Goal: Information Seeking & Learning: Learn about a topic

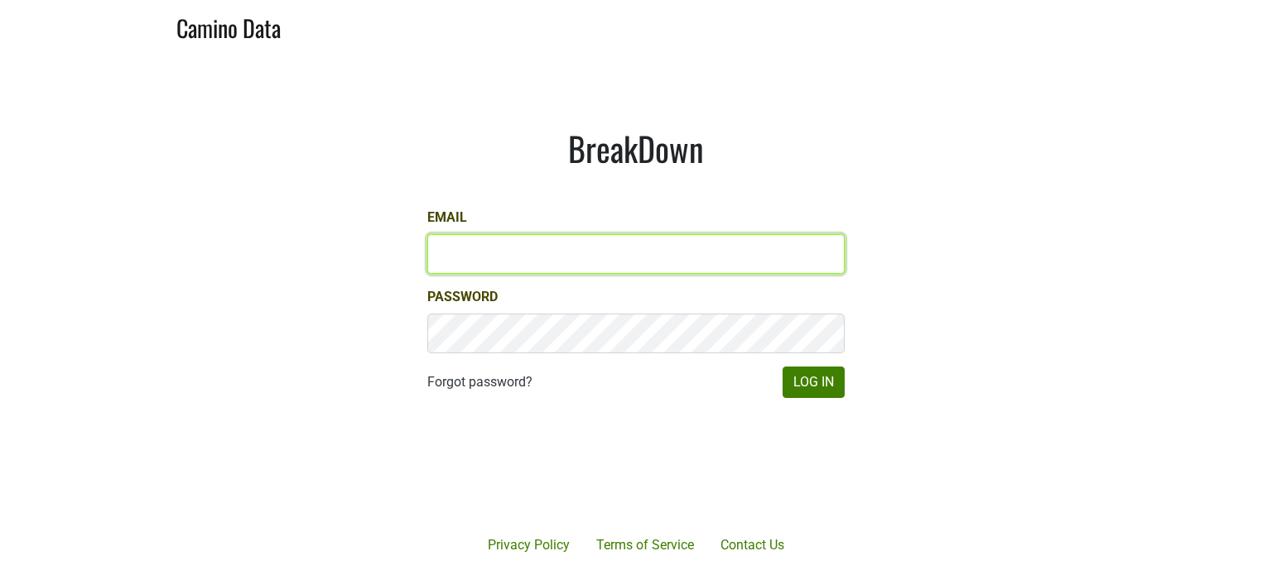
click at [491, 261] on input "Email" at bounding box center [635, 254] width 417 height 40
type input "jhusafa61@gmail.com"
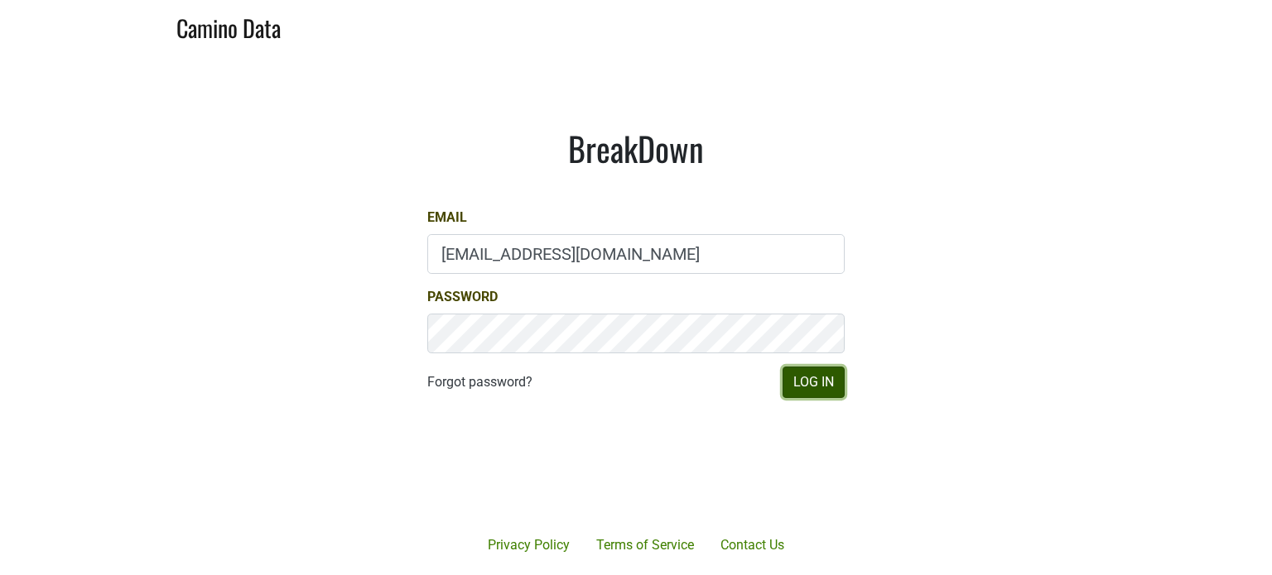
click at [816, 382] on button "Log In" at bounding box center [813, 382] width 62 height 31
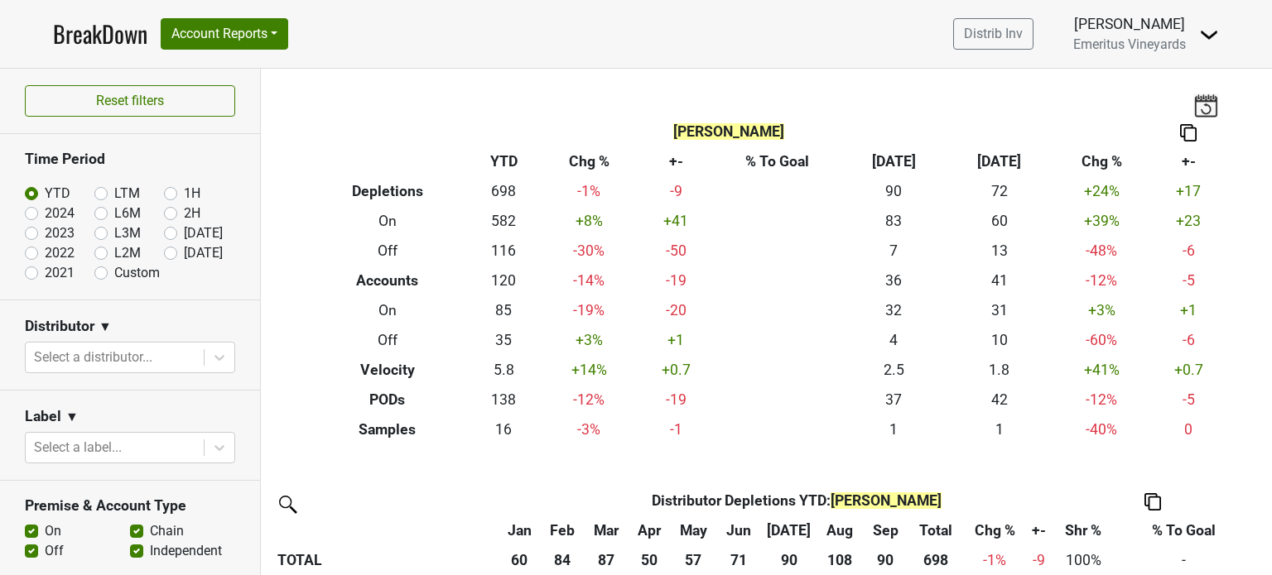
click at [114, 191] on label "LTM" at bounding box center [127, 194] width 26 height 20
click at [95, 191] on input "LTM" at bounding box center [127, 192] width 66 height 17
radio input "true"
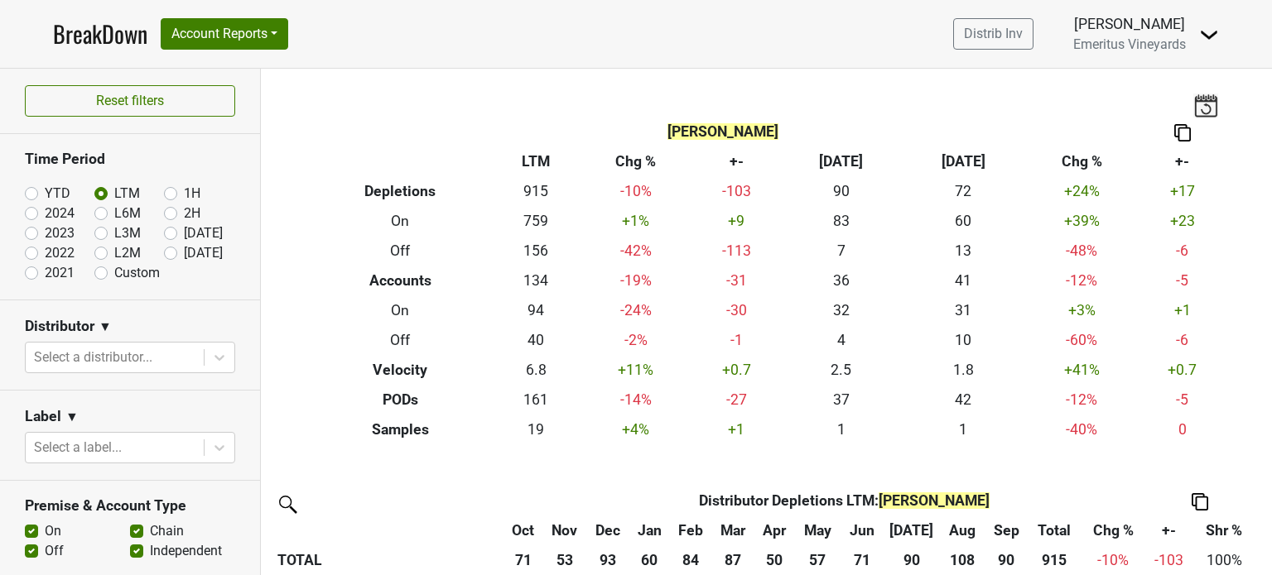
click at [184, 190] on label "1H" at bounding box center [192, 194] width 17 height 20
click at [166, 190] on input "1H" at bounding box center [197, 192] width 66 height 17
radio input "true"
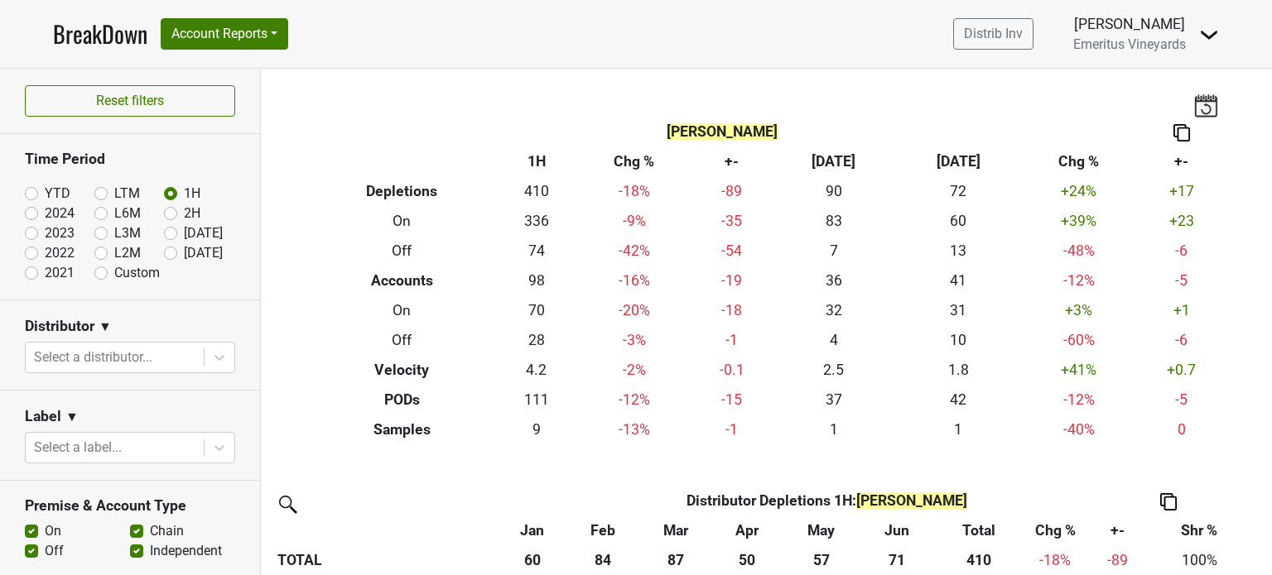
click at [184, 250] on label "[DATE]" at bounding box center [203, 253] width 39 height 20
click at [164, 250] on input "Oct '25" at bounding box center [197, 251] width 66 height 17
radio input "true"
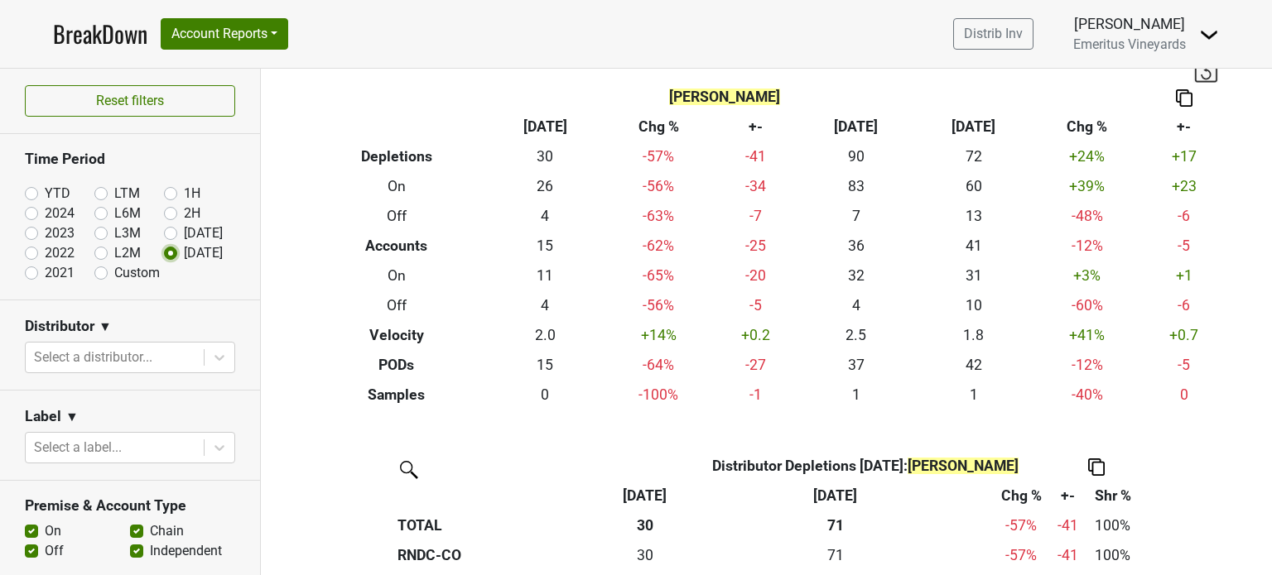
scroll to position [22, 0]
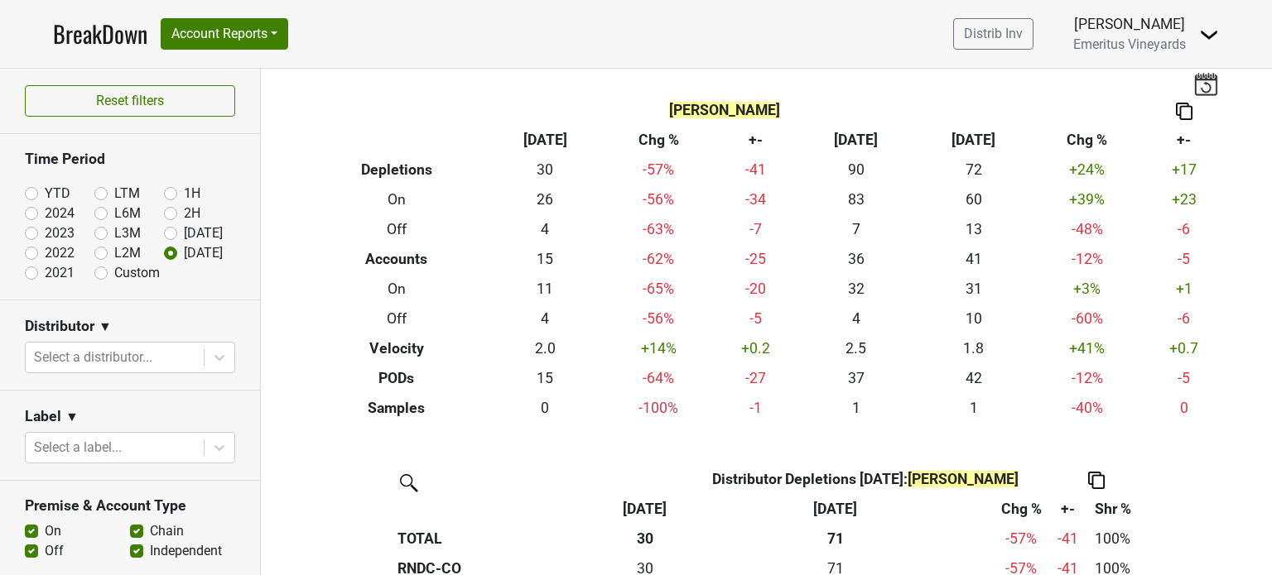
click at [184, 214] on label "2H" at bounding box center [192, 214] width 17 height 20
click at [164, 214] on input "2H" at bounding box center [197, 212] width 66 height 17
radio input "true"
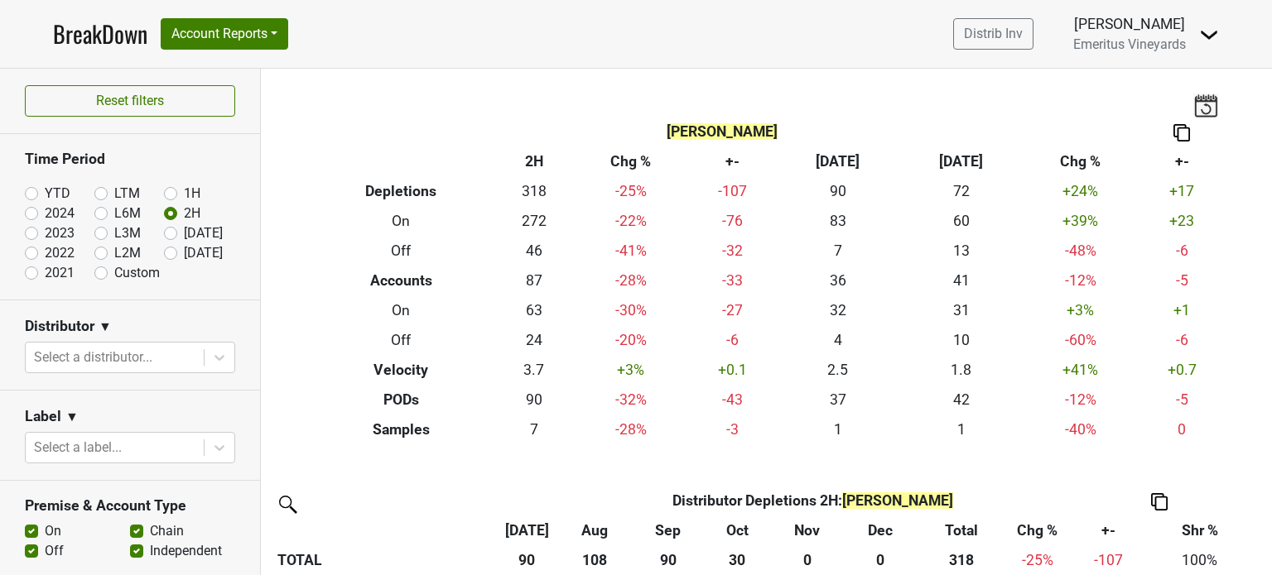
click at [184, 192] on label "1H" at bounding box center [192, 194] width 17 height 20
click at [164, 192] on input "1H" at bounding box center [197, 192] width 66 height 17
radio input "true"
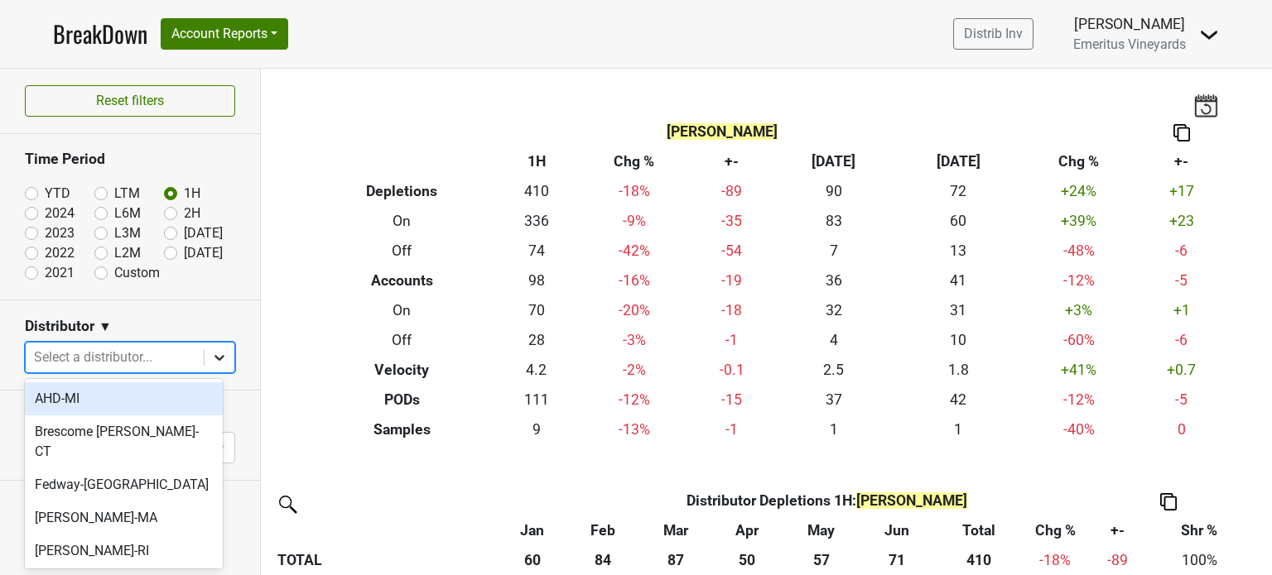
click at [211, 360] on icon at bounding box center [219, 357] width 17 height 17
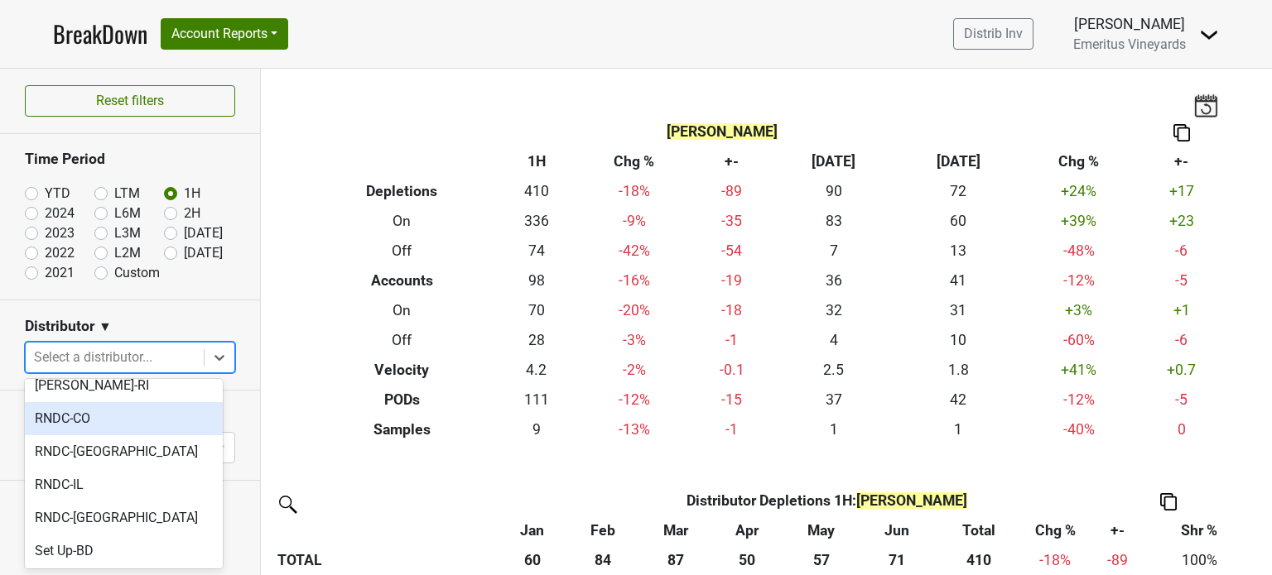
scroll to position [157, 0]
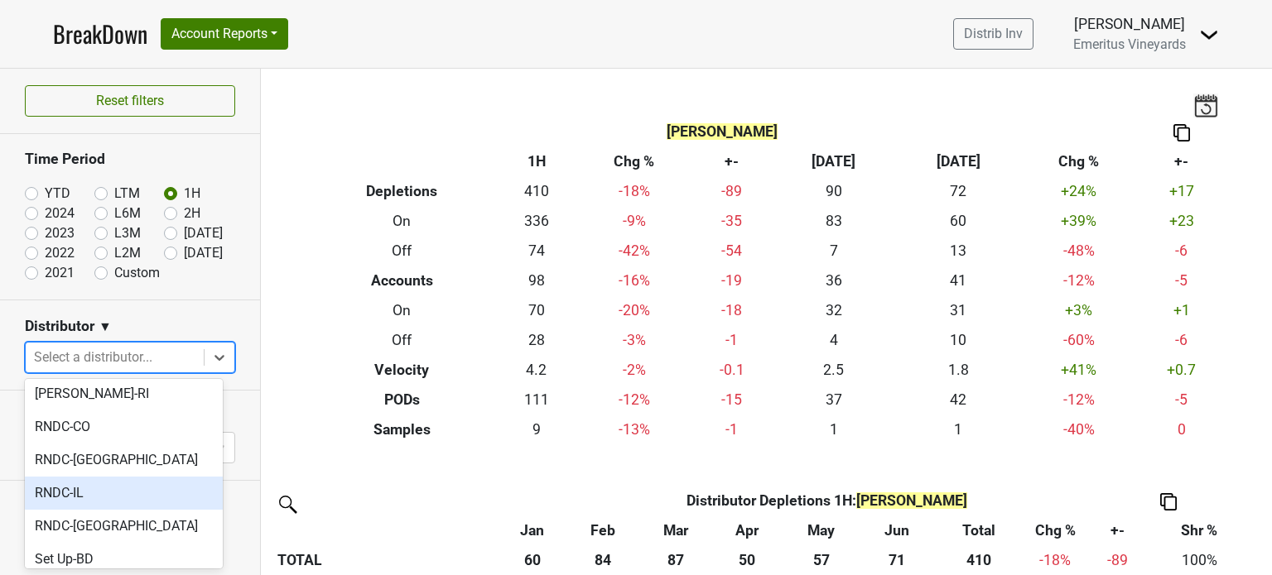
click at [107, 477] on div "RNDC-IL" at bounding box center [124, 493] width 198 height 33
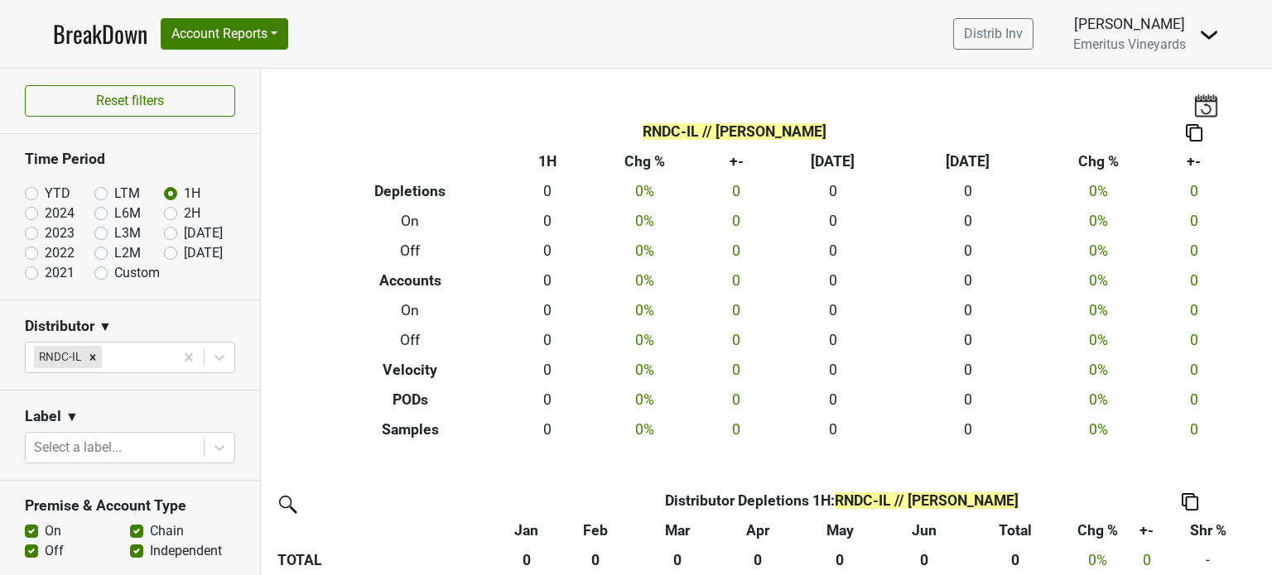
click at [45, 194] on label "YTD" at bounding box center [58, 194] width 26 height 20
click at [31, 194] on input "YTD" at bounding box center [58, 192] width 66 height 17
radio input "true"
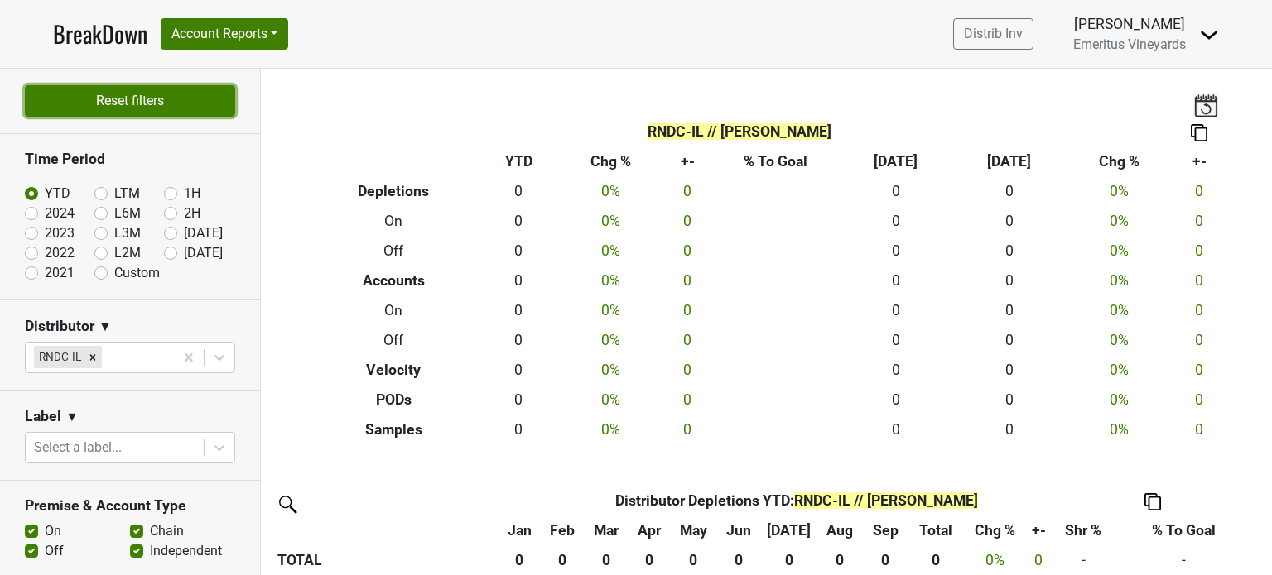
click at [126, 103] on button "Reset filters" at bounding box center [130, 100] width 210 height 31
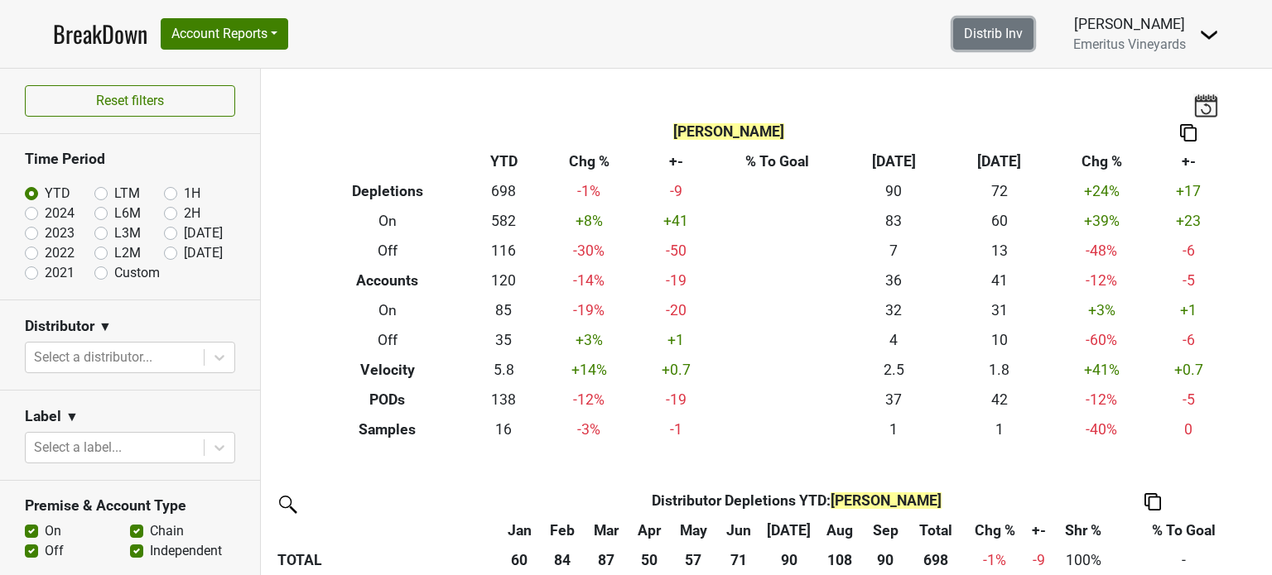
click at [997, 36] on link "Distrib Inv" at bounding box center [993, 33] width 80 height 31
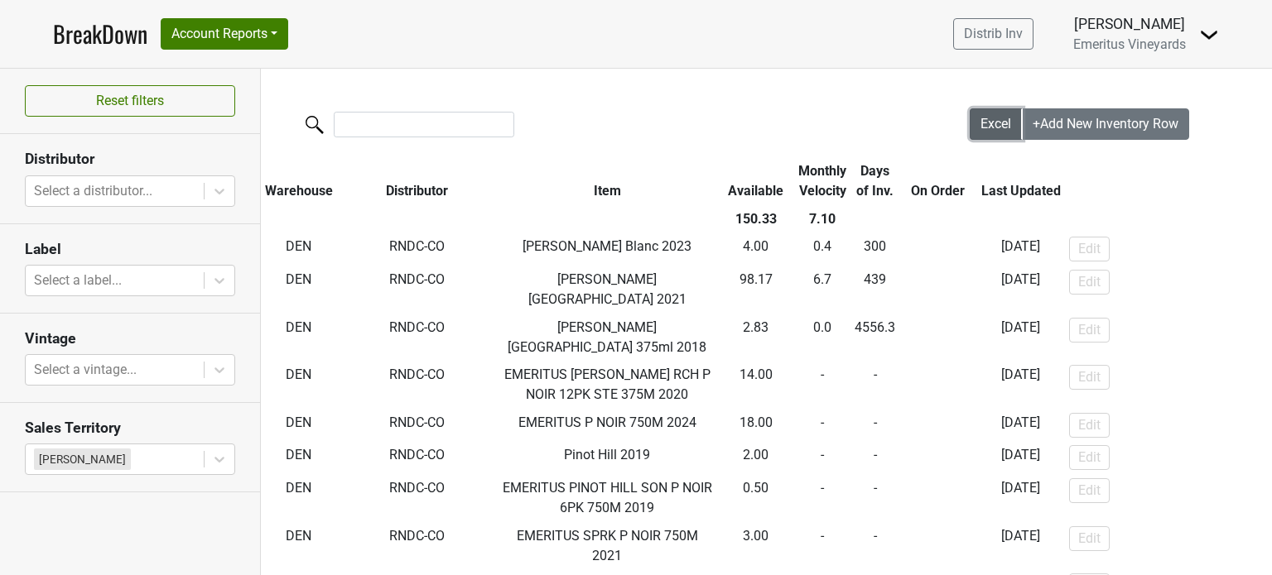
click at [984, 127] on span "Excel" at bounding box center [995, 124] width 31 height 16
click at [224, 36] on button "Account Reports" at bounding box center [225, 33] width 128 height 31
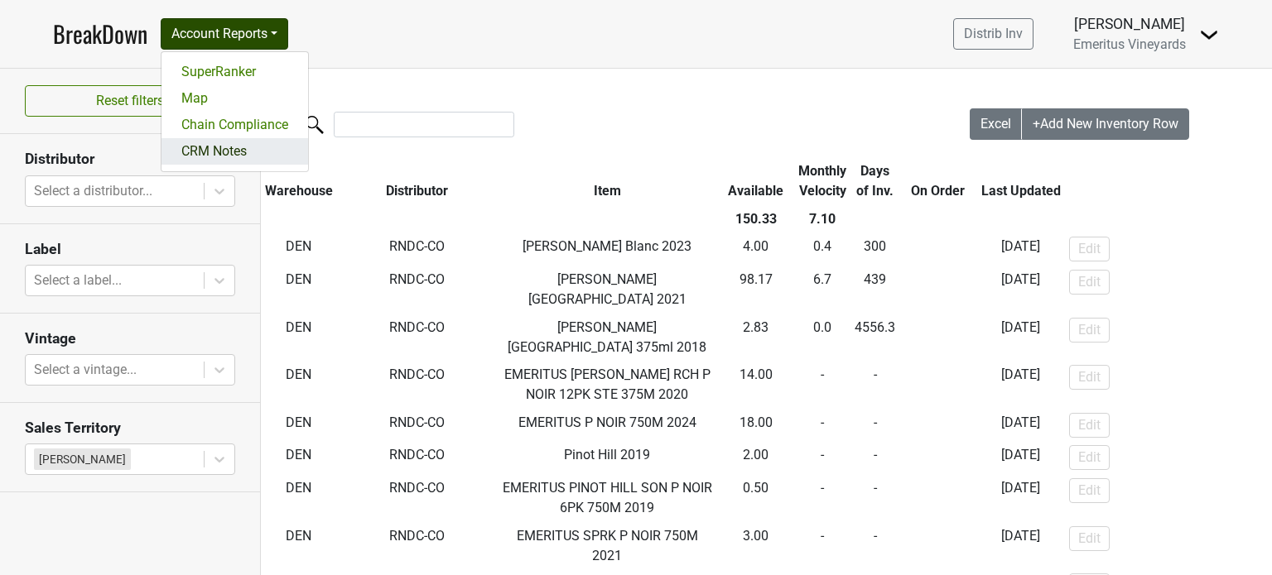
click at [209, 148] on link "CRM Notes" at bounding box center [234, 151] width 147 height 26
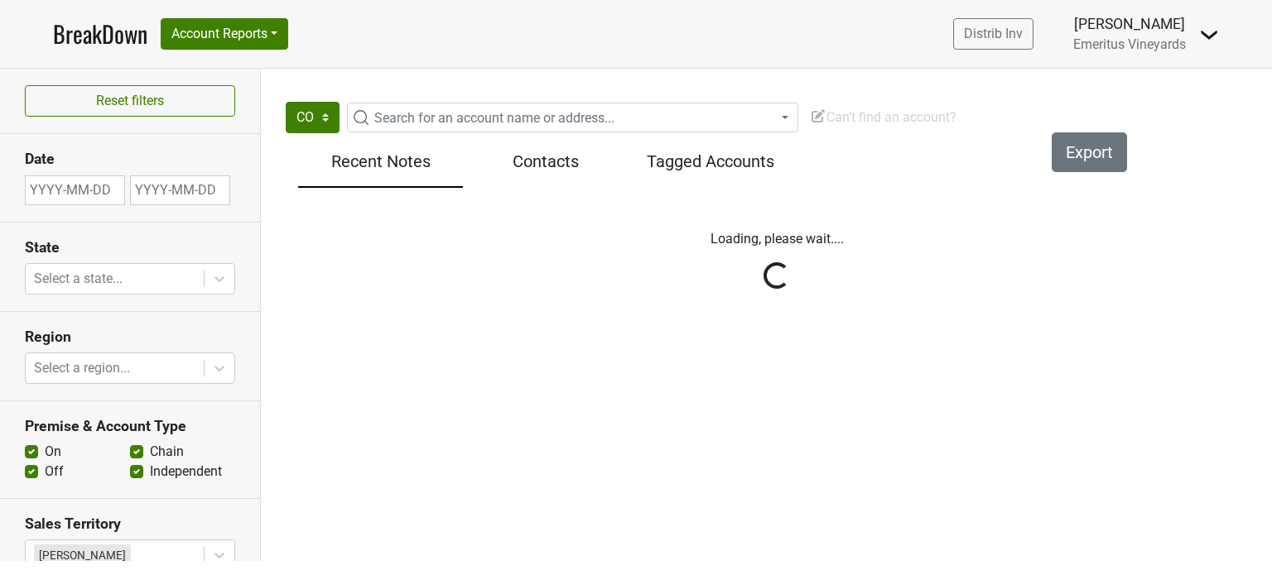
select select "CO"
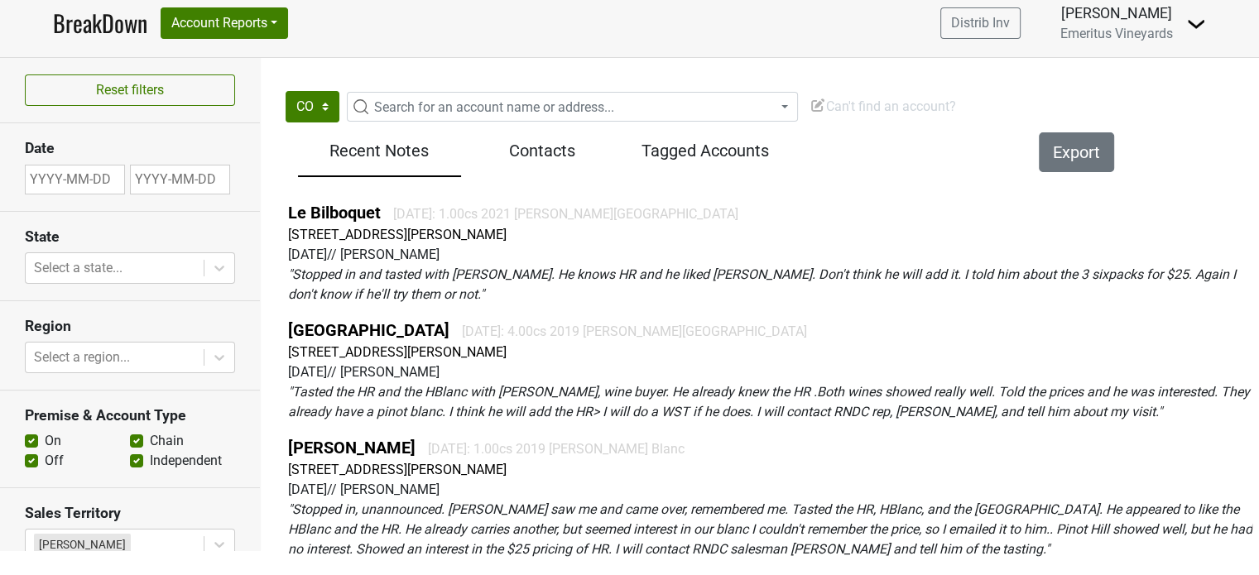
scroll to position [23, 0]
select select "9"
select select "2025"
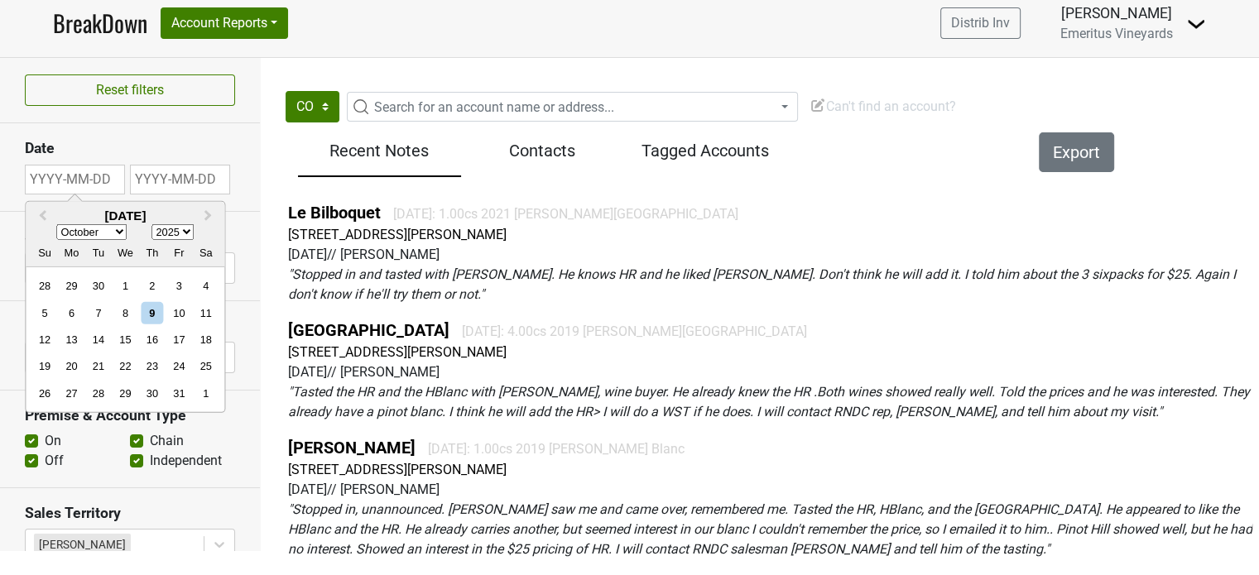
drag, startPoint x: 112, startPoint y: 170, endPoint x: 0, endPoint y: 170, distance: 111.8
click at [0, 170] on section "Date Previous Month Next Month October 2025 January February March April May Ju…" at bounding box center [130, 167] width 260 height 88
click at [42, 207] on span "Previous Month" at bounding box center [42, 216] width 0 height 19
select select "8"
click at [123, 329] on div "17" at bounding box center [125, 340] width 22 height 22
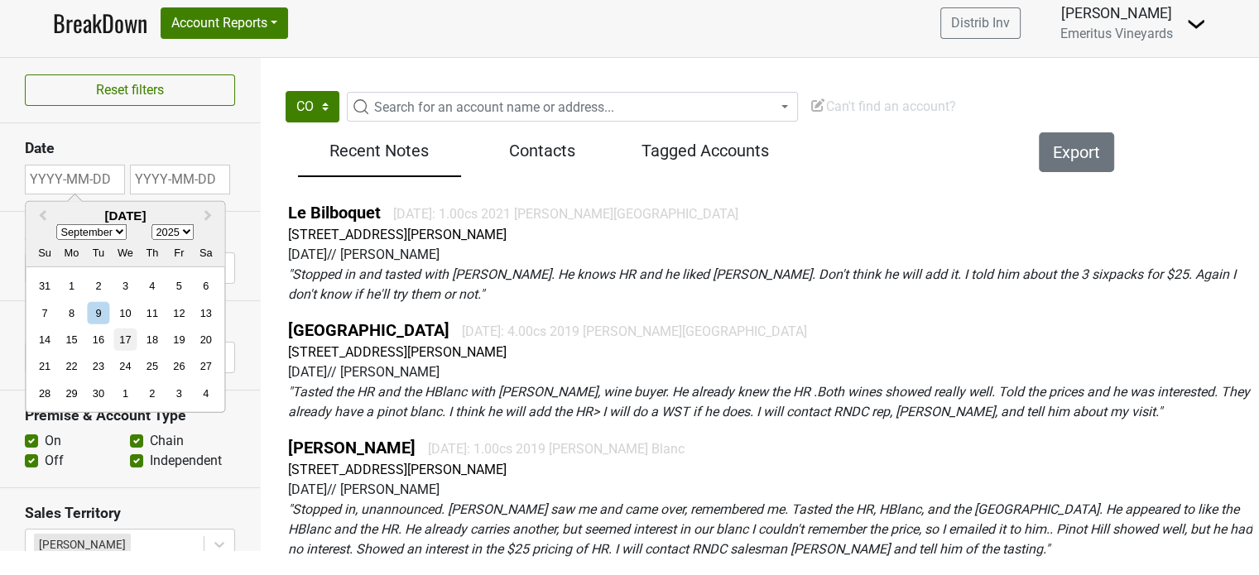
type input "2025-09-16"
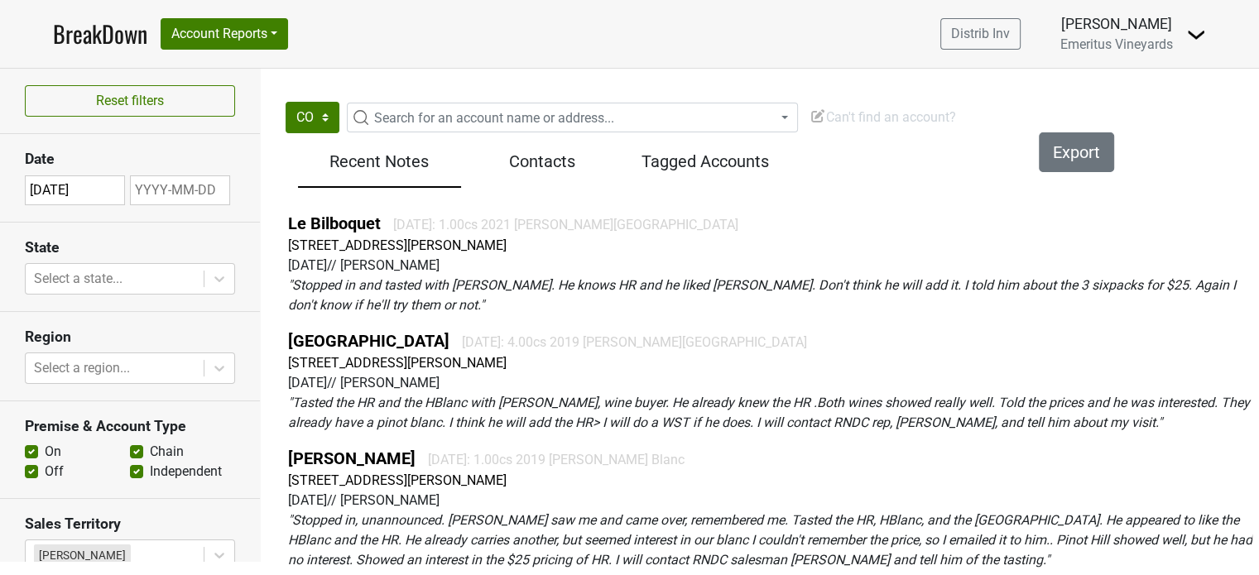
select select "9"
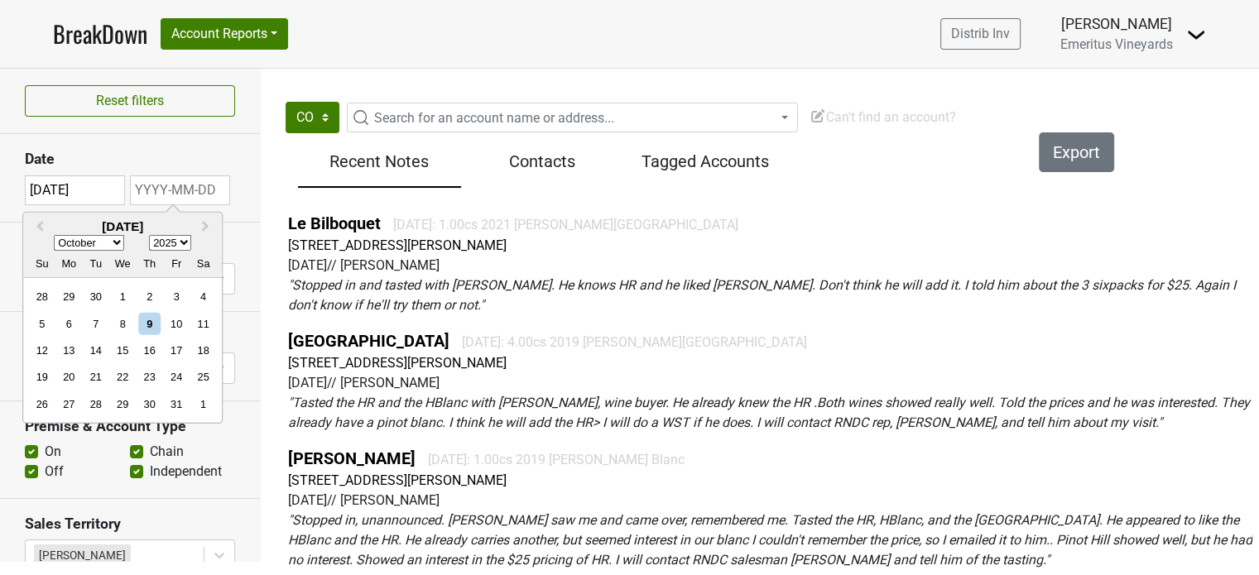
click at [184, 201] on input "text" at bounding box center [180, 191] width 100 height 30
click at [153, 319] on div "9" at bounding box center [149, 323] width 22 height 22
type input "2025-10-08"
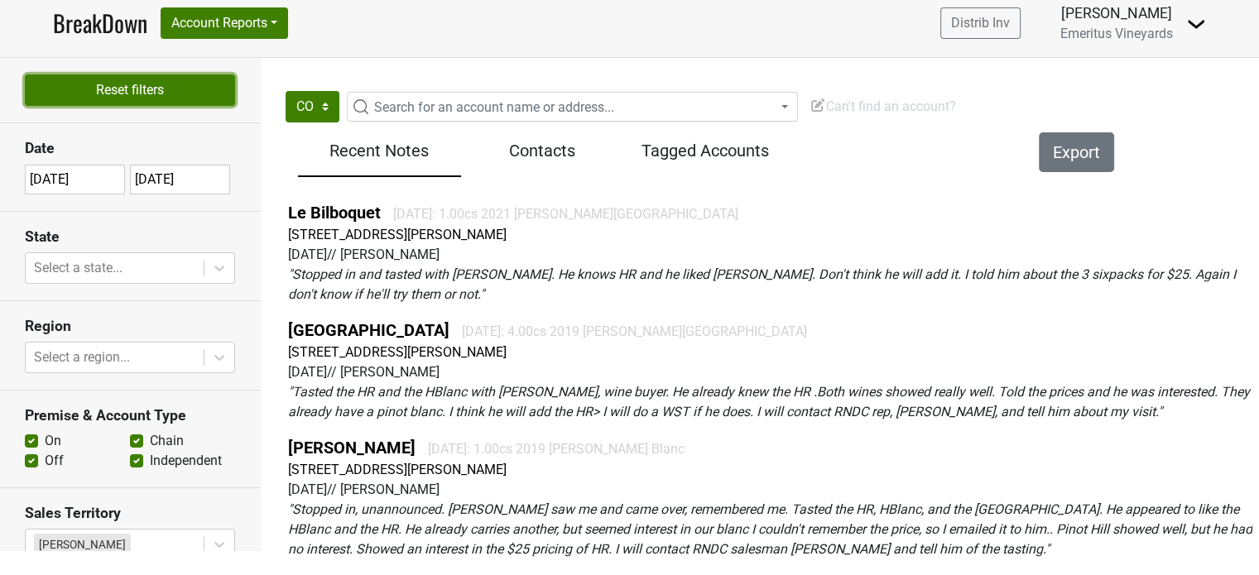
click at [139, 81] on button "Reset filters" at bounding box center [130, 90] width 210 height 31
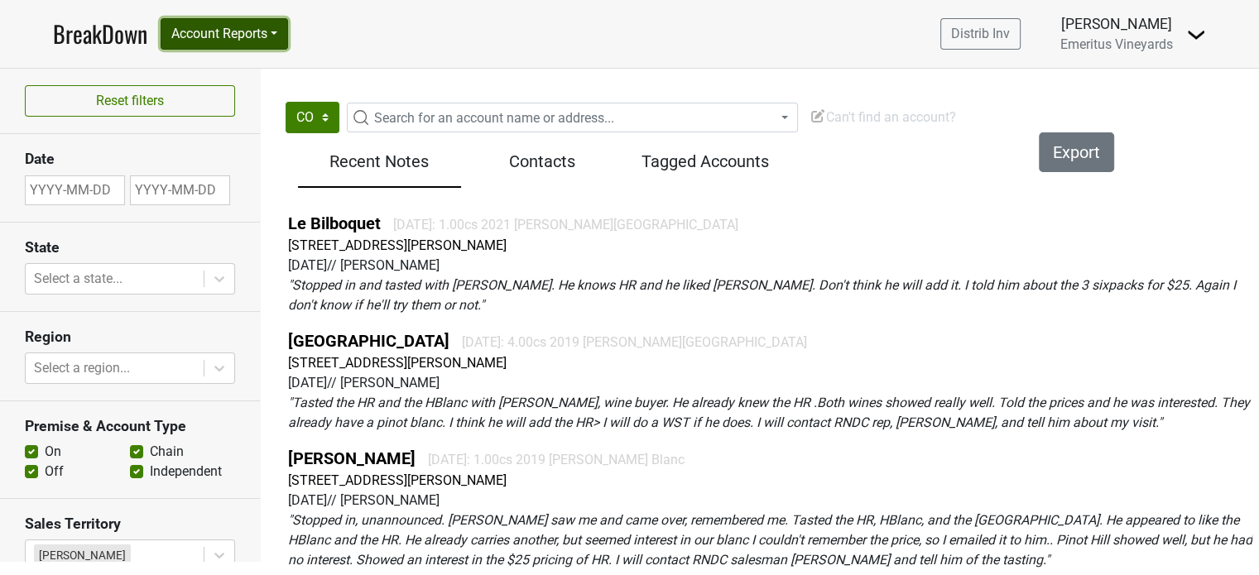
click at [196, 40] on button "Account Reports" at bounding box center [225, 33] width 128 height 31
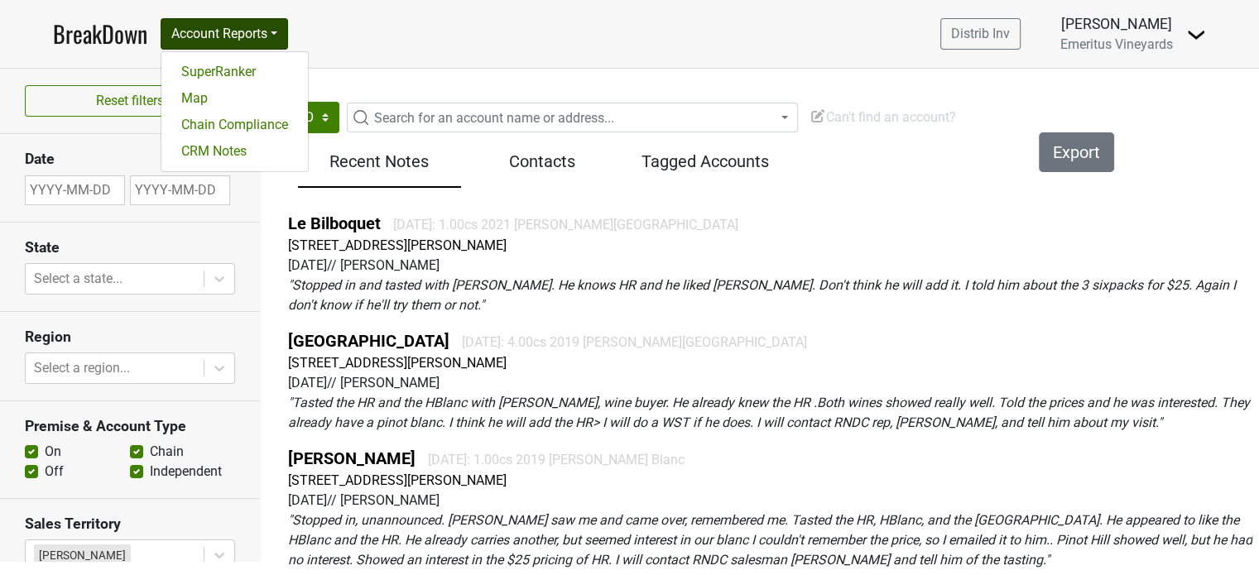
click at [444, 68] on nav "BreakDown Account Reports SuperRanker Map Chain Compliance CRM Notes Distrib In…" at bounding box center [630, 34] width 1180 height 68
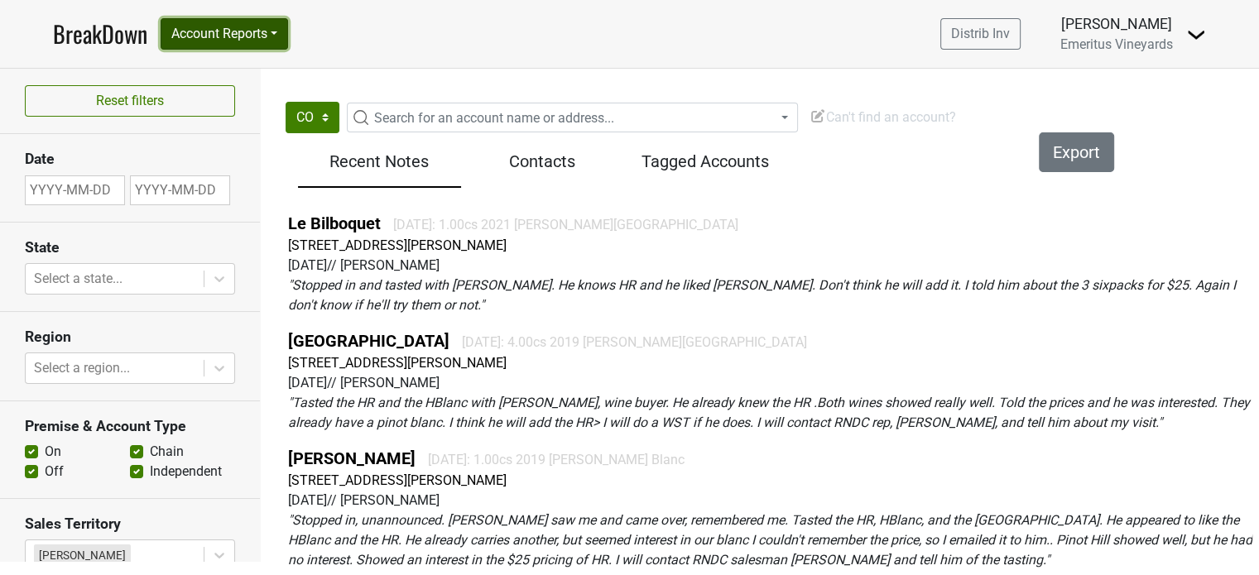
click at [255, 28] on button "Account Reports" at bounding box center [225, 33] width 128 height 31
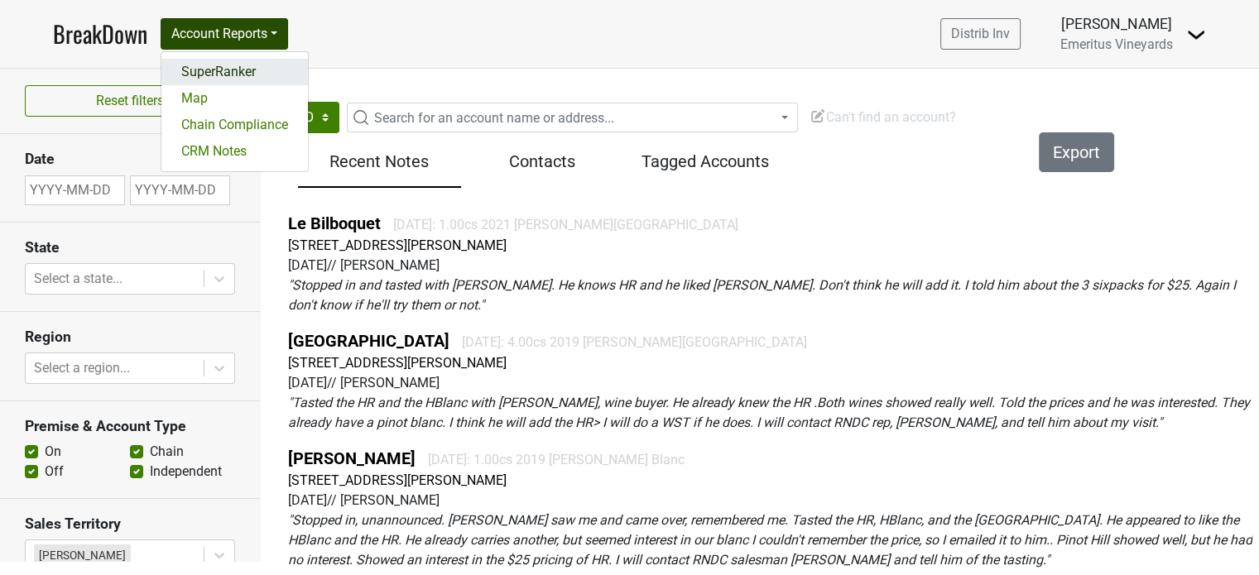
click at [229, 75] on link "SuperRanker" at bounding box center [234, 72] width 147 height 26
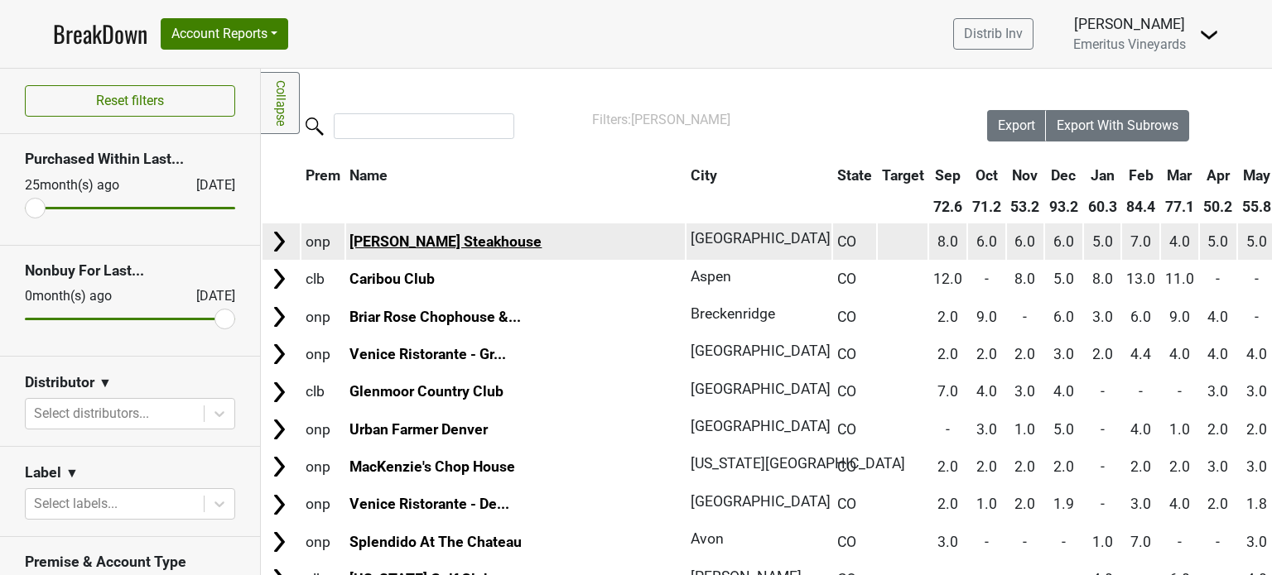
click at [432, 244] on link "Shanahan's Steakhouse" at bounding box center [445, 241] width 192 height 17
click at [281, 236] on img at bounding box center [279, 241] width 25 height 25
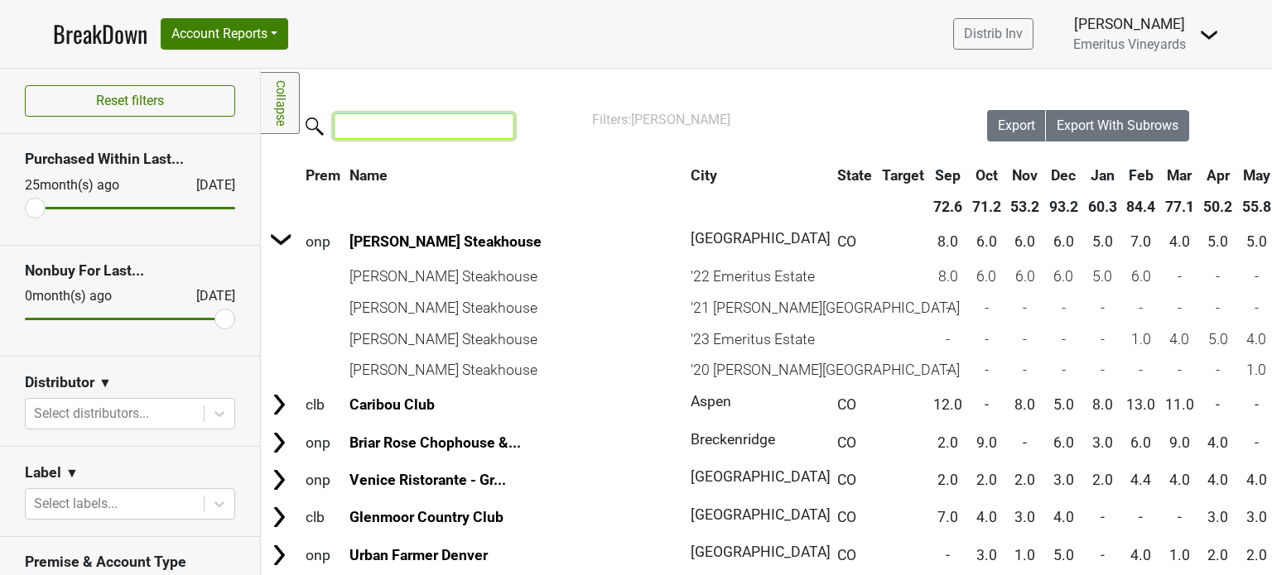
click at [347, 128] on input "search" at bounding box center [424, 126] width 181 height 26
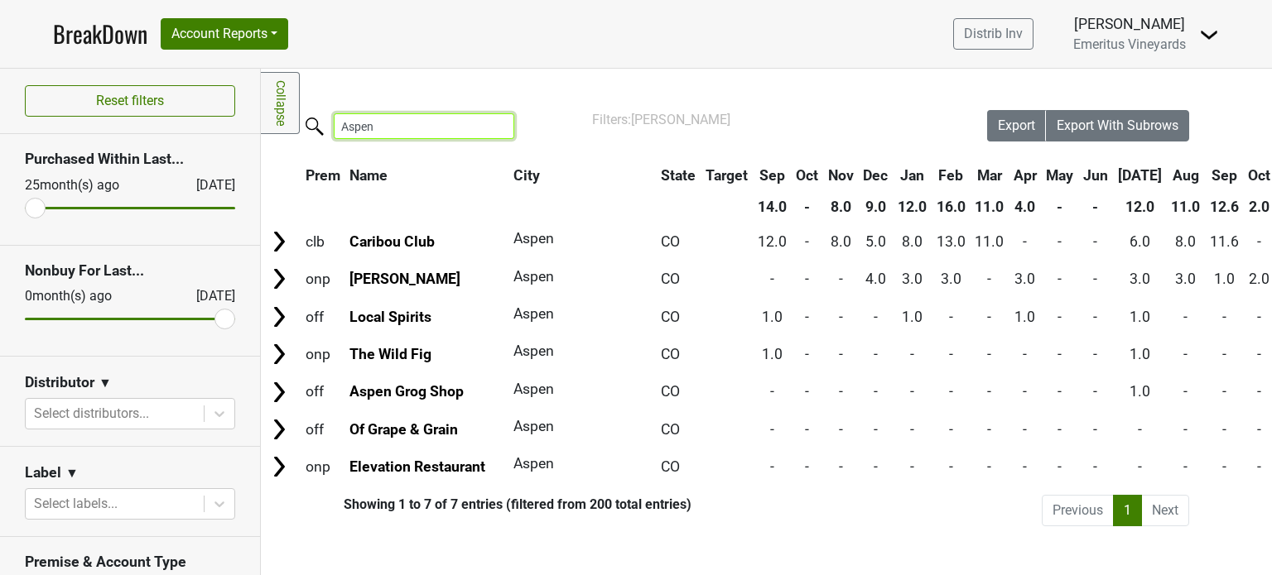
click at [478, 135] on input "Aspen" at bounding box center [424, 126] width 181 height 26
drag, startPoint x: 435, startPoint y: 122, endPoint x: 287, endPoint y: 116, distance: 147.5
click at [287, 116] on div "Filters Collapse Loading, please wait... Please wait, your file is being downlo…" at bounding box center [766, 322] width 1011 height 507
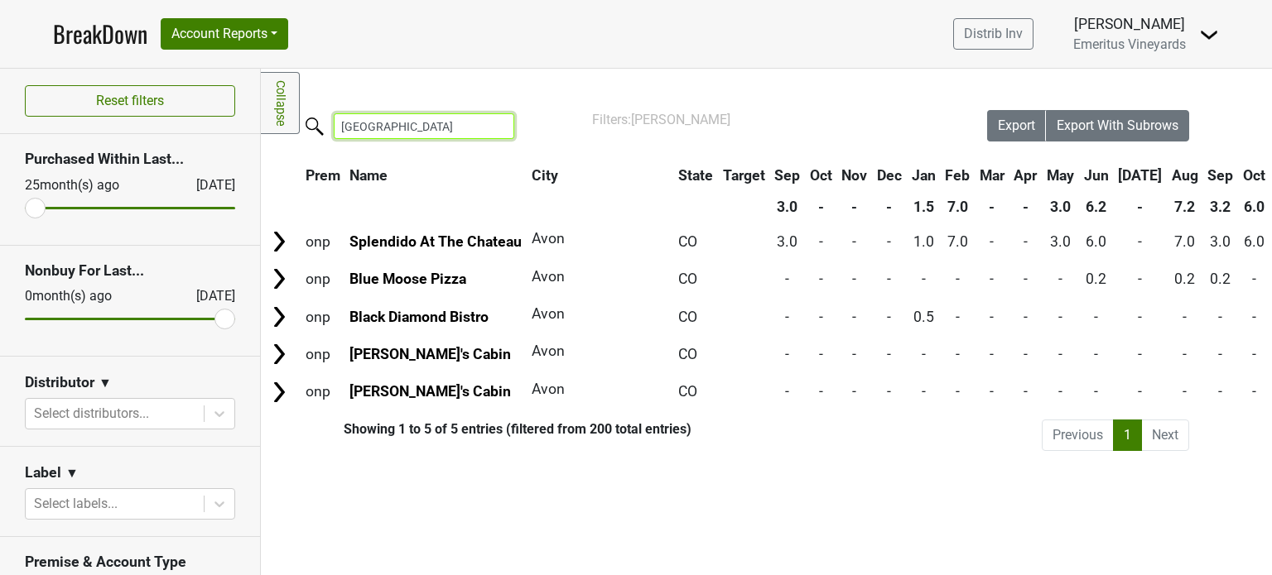
type input "Beaver Creek"
click at [74, 469] on span "▼" at bounding box center [71, 474] width 13 height 20
click at [103, 506] on link "Label" at bounding box center [130, 506] width 131 height 26
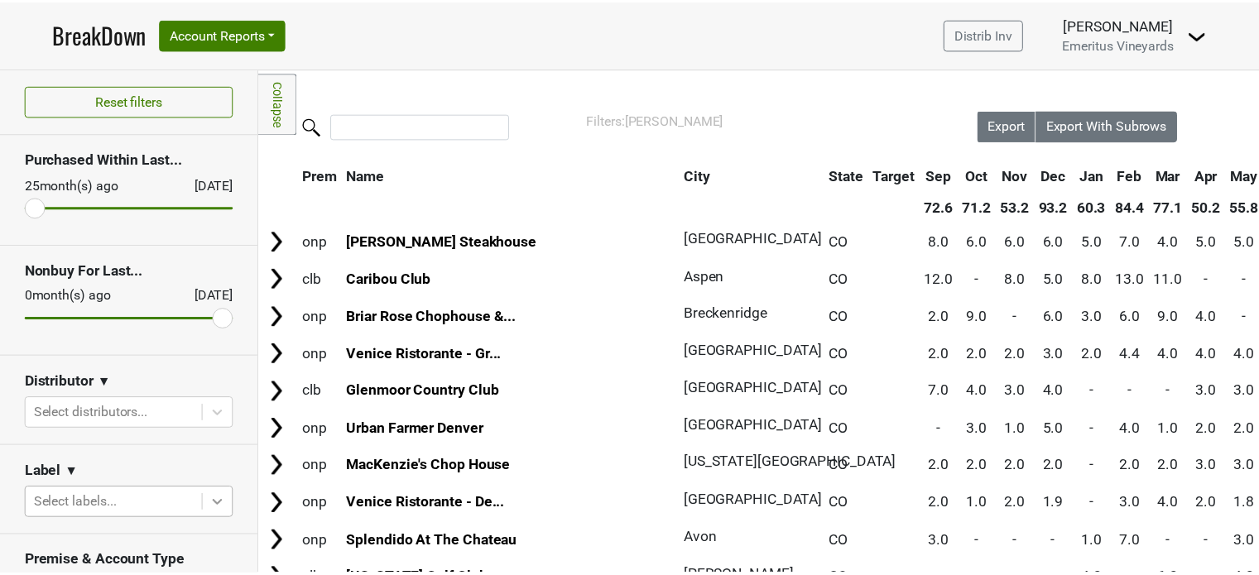
scroll to position [199, 0]
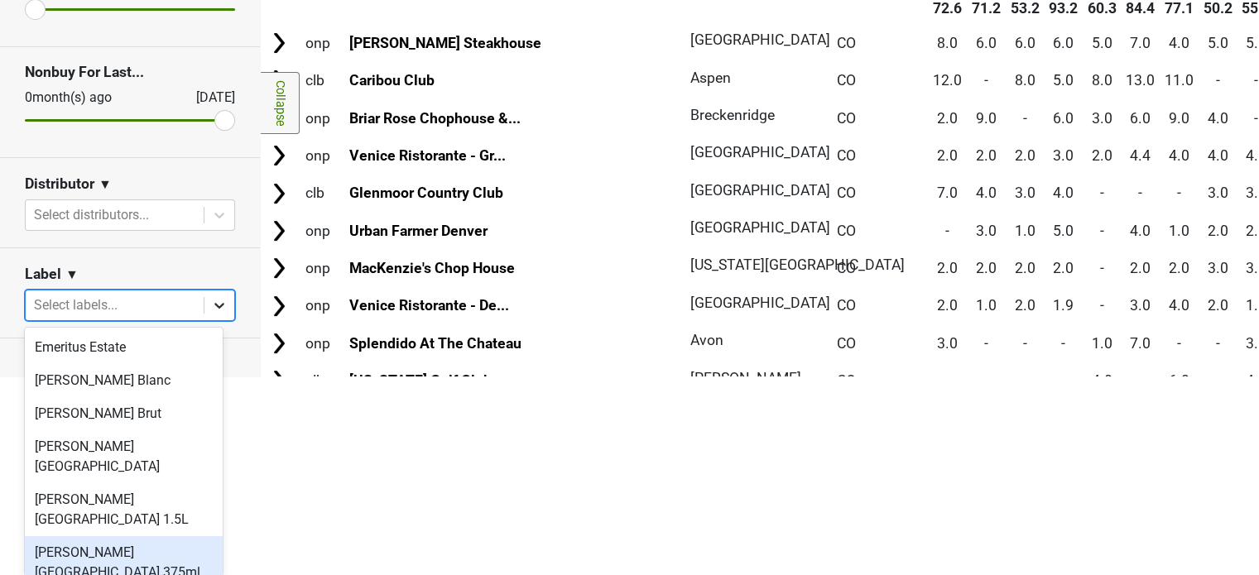
click at [203, 377] on body "BreakDown Account Reports SuperRanker Map Chain Compliance CRM Notes Distrib In…" at bounding box center [629, 88] width 1259 height 575
click at [149, 537] on div "Hallberg Ranch 375ml" at bounding box center [124, 563] width 198 height 53
click at [108, 377] on body "BreakDown Account Reports SuperRanker Map Chain Compliance CRM Notes Distrib In…" at bounding box center [629, 88] width 1259 height 575
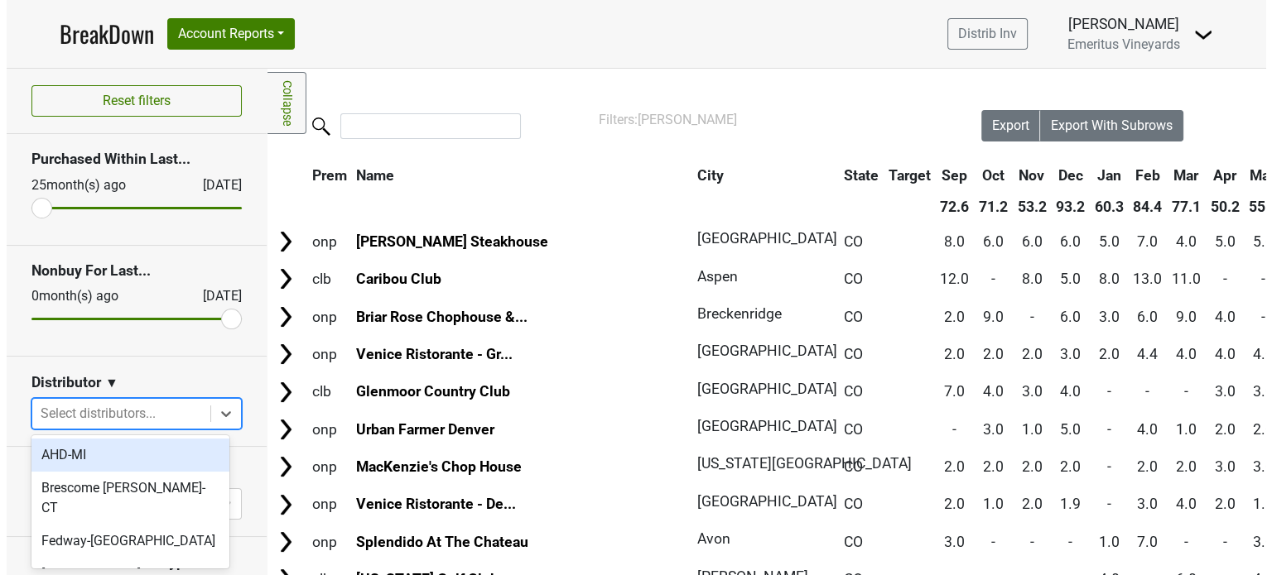
scroll to position [0, 0]
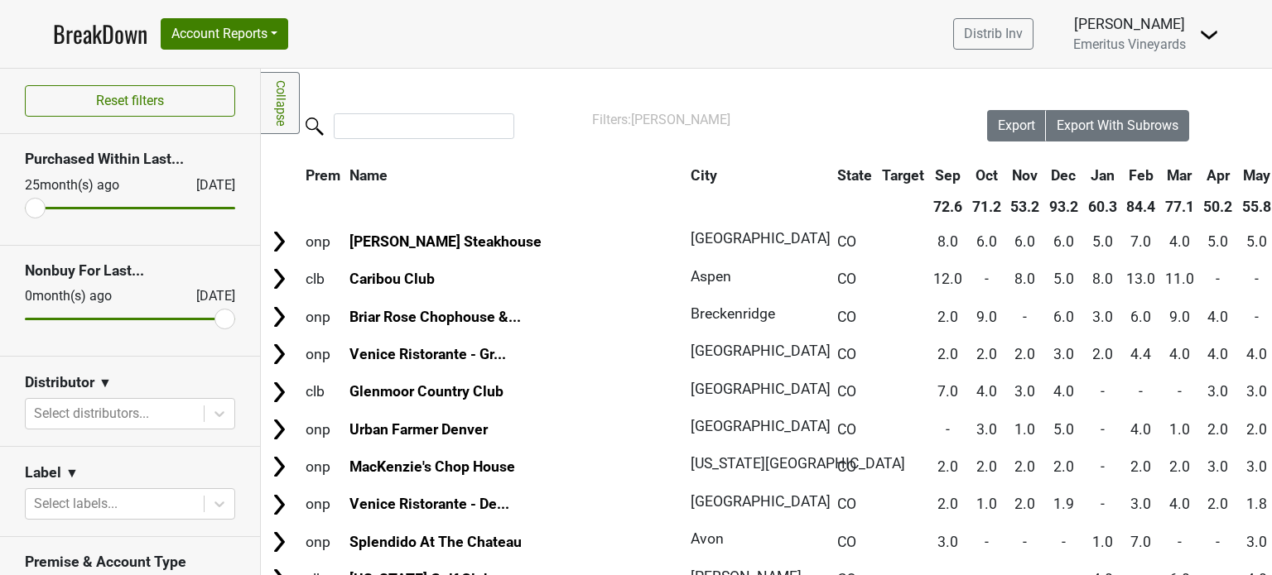
click at [229, 529] on section "Label ▼ Label Label Excludes Select labels..." at bounding box center [130, 492] width 260 height 90
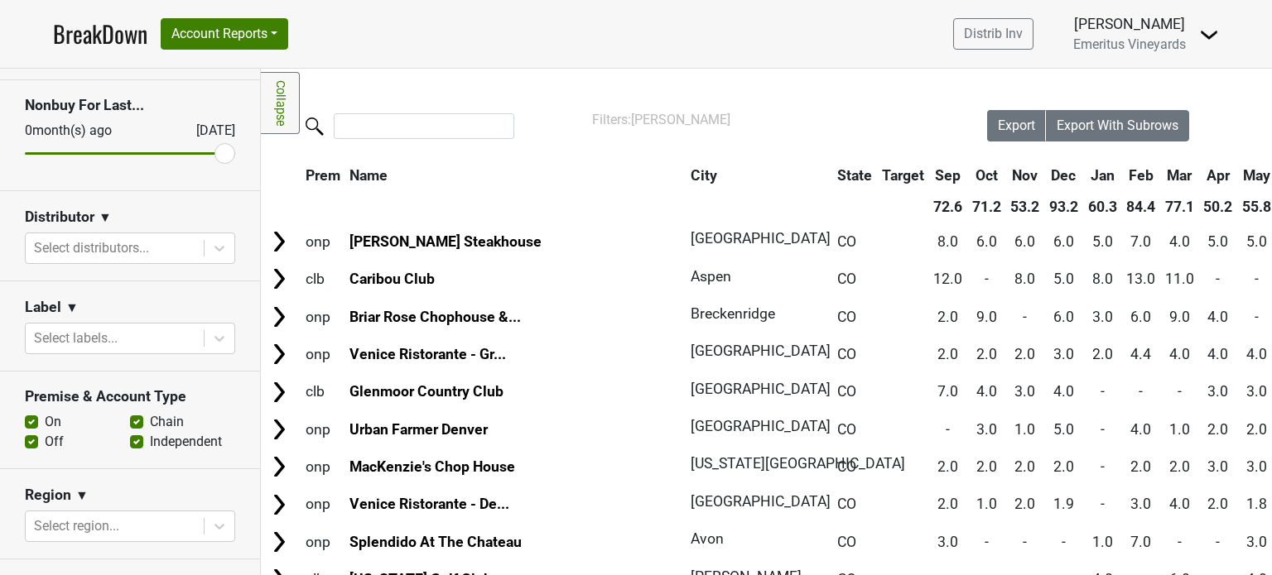
click at [45, 420] on label "On" at bounding box center [53, 422] width 17 height 20
click at [31, 420] on input "On" at bounding box center [31, 420] width 13 height 17
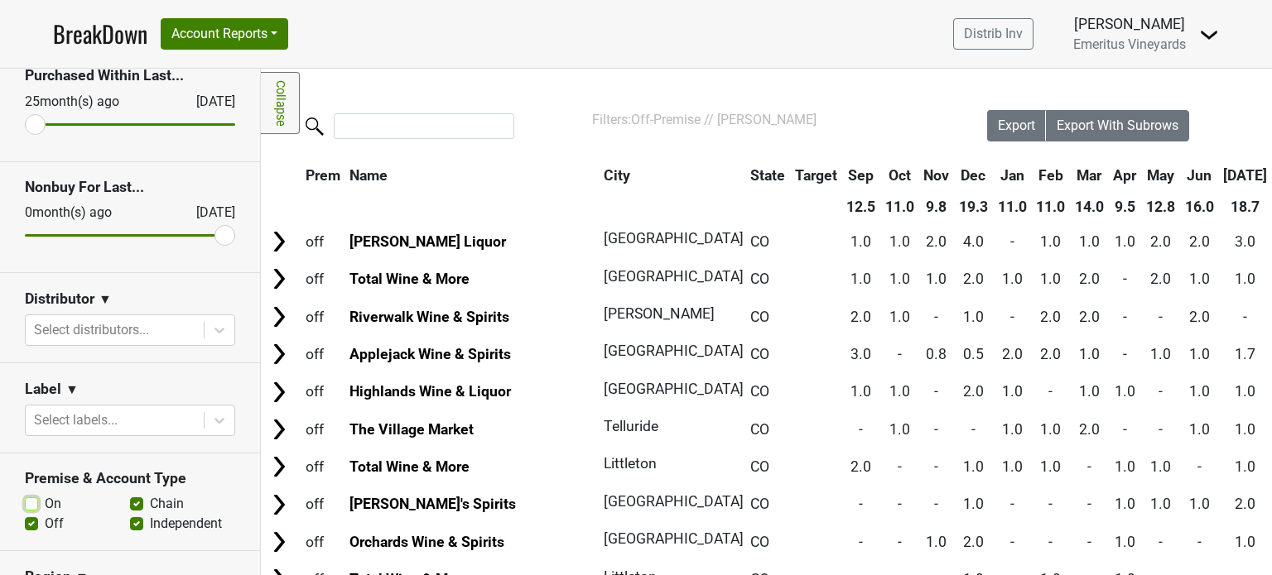
scroll to position [83, 0]
click at [45, 503] on label "On" at bounding box center [53, 505] width 17 height 20
click at [33, 503] on input "On" at bounding box center [31, 503] width 13 height 17
checkbox input "true"
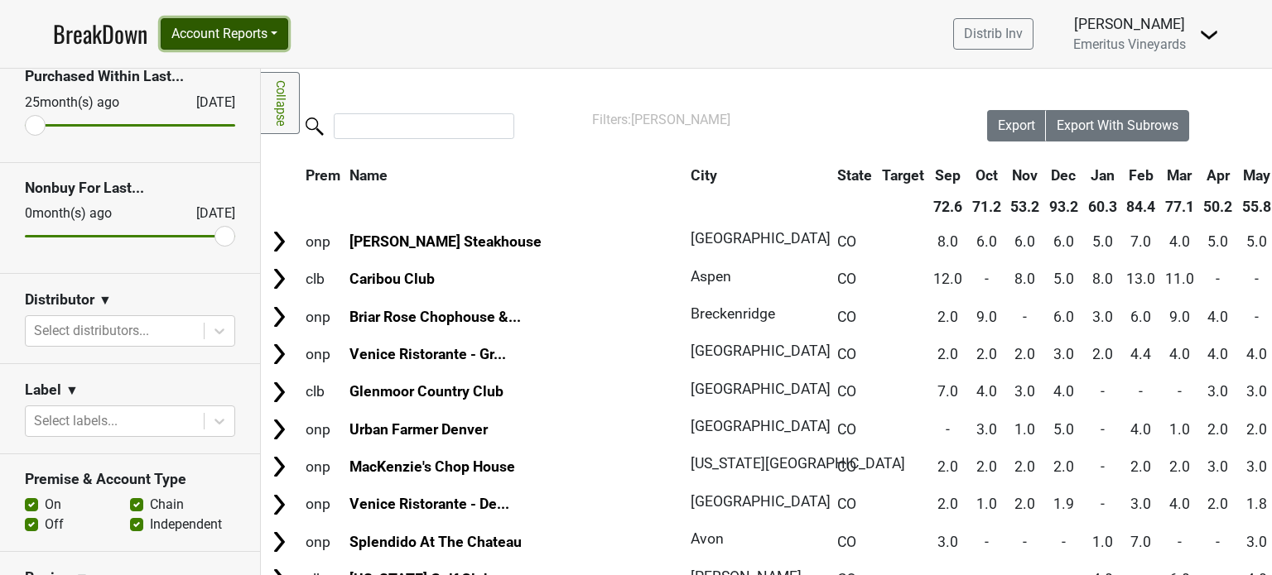
click at [229, 31] on button "Account Reports" at bounding box center [225, 33] width 128 height 31
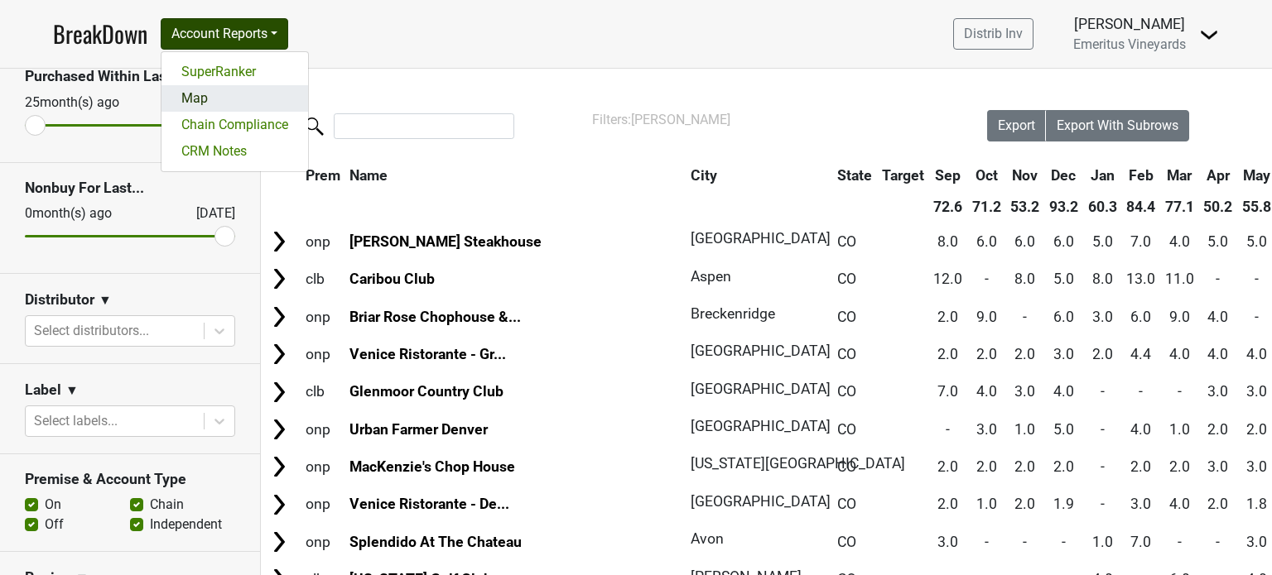
click at [195, 101] on link "Map" at bounding box center [234, 98] width 147 height 26
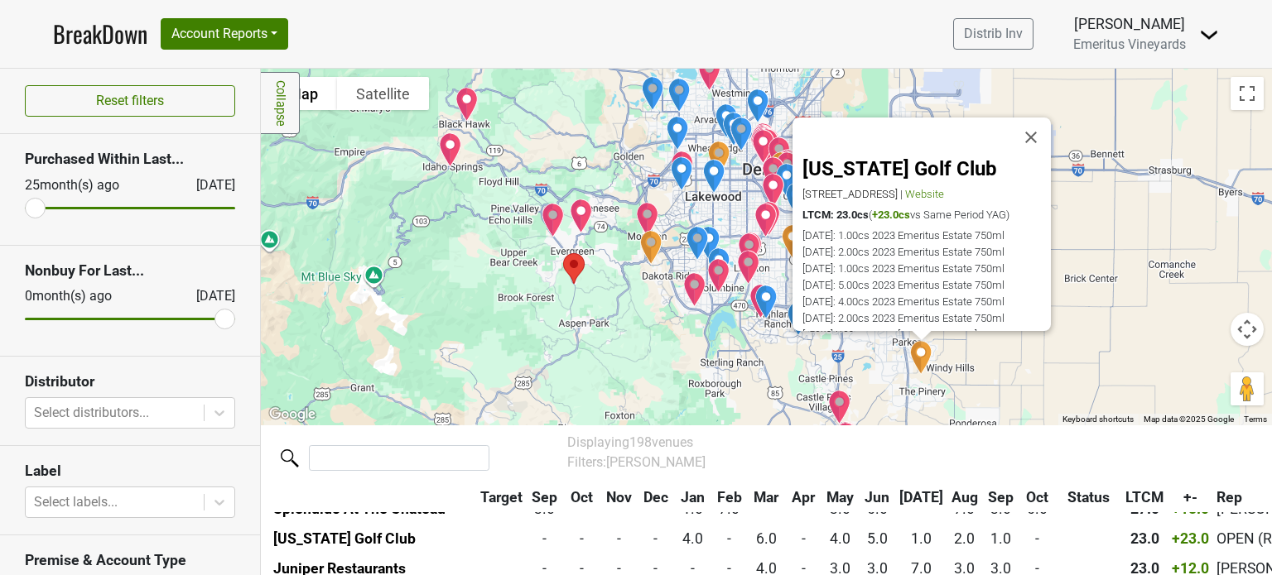
scroll to position [361, 0]
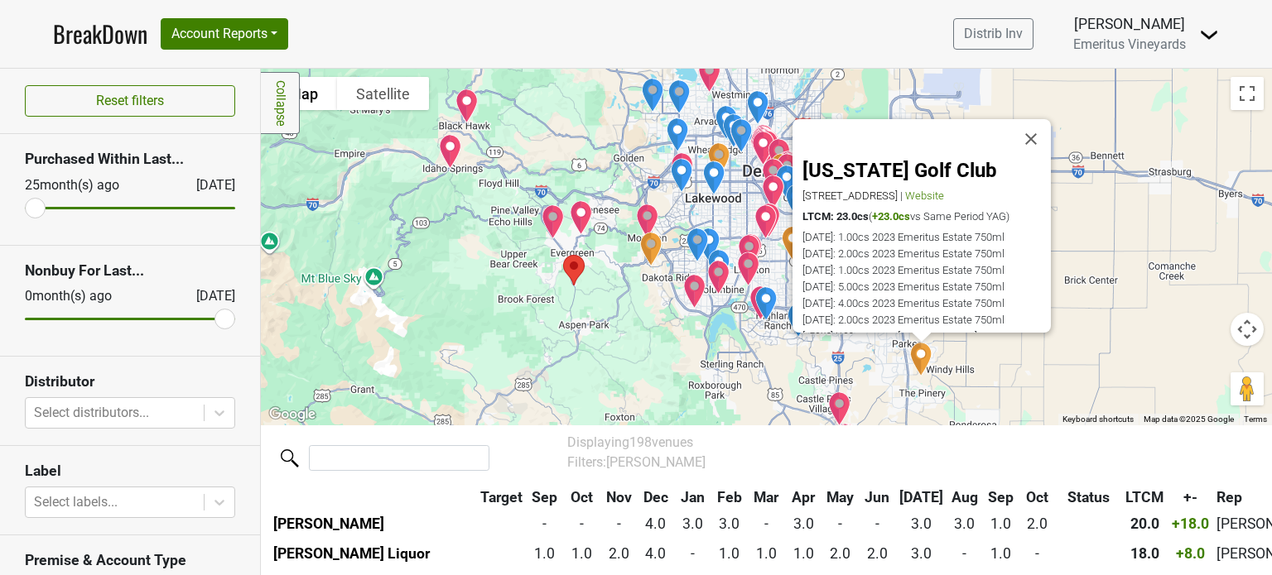
click at [646, 257] on img "Red Rocks Country Club" at bounding box center [651, 249] width 36 height 48
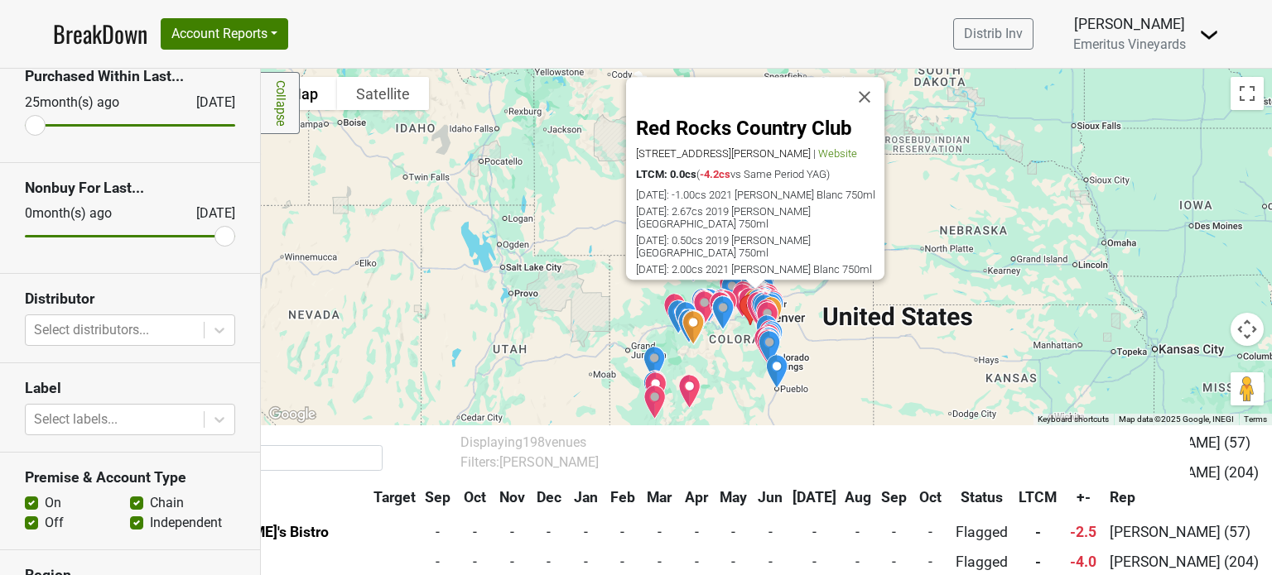
scroll to position [0, 0]
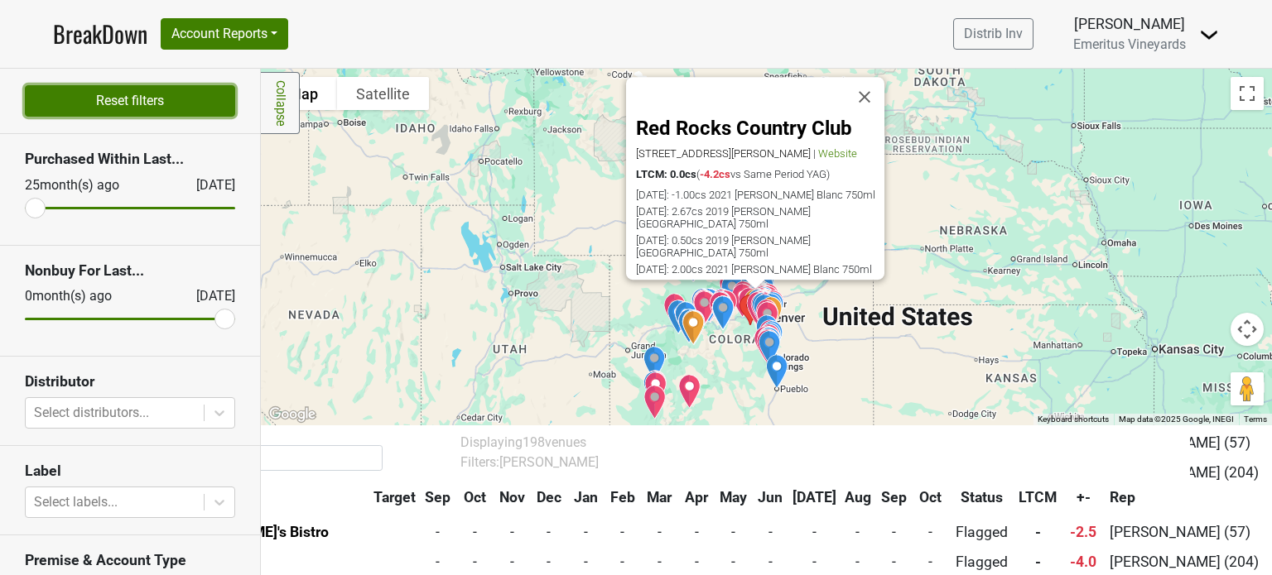
click at [153, 107] on button "Reset filters" at bounding box center [130, 100] width 210 height 31
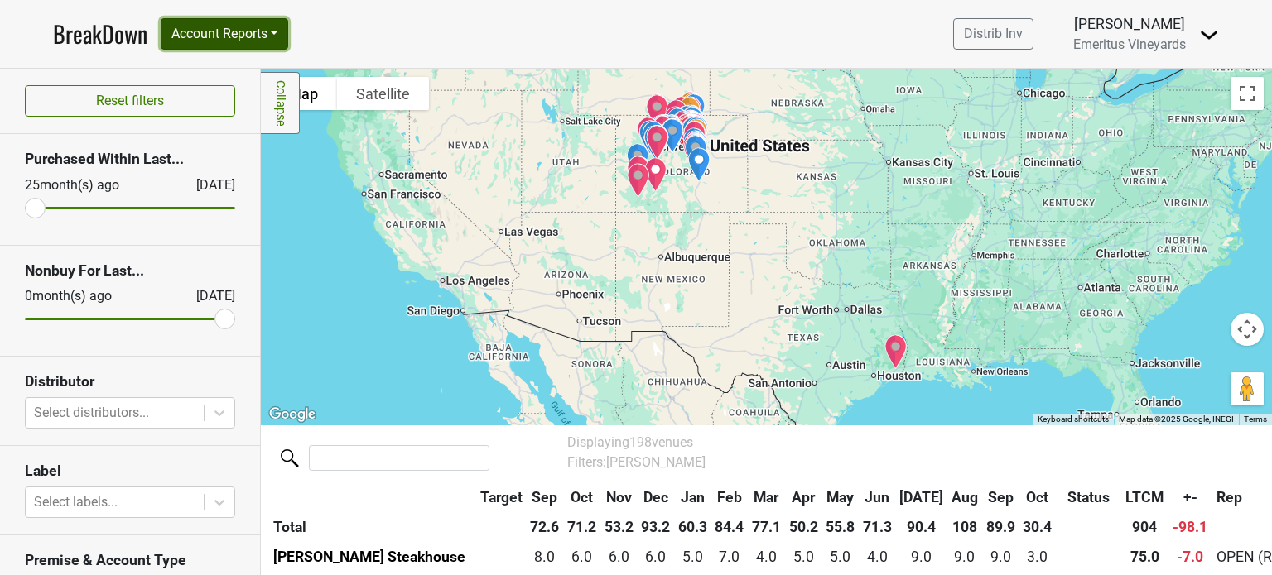
click at [224, 33] on button "Account Reports" at bounding box center [225, 33] width 128 height 31
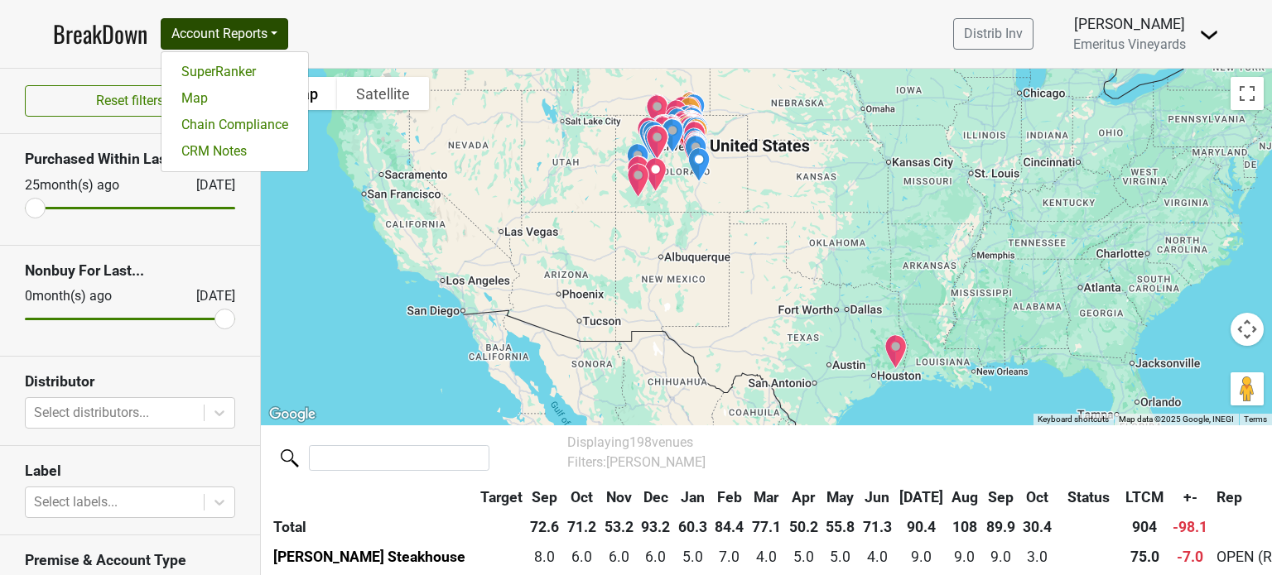
click at [238, 348] on section "Nonbuy For Last... 0 month(s) ago Oct '25" at bounding box center [130, 301] width 260 height 111
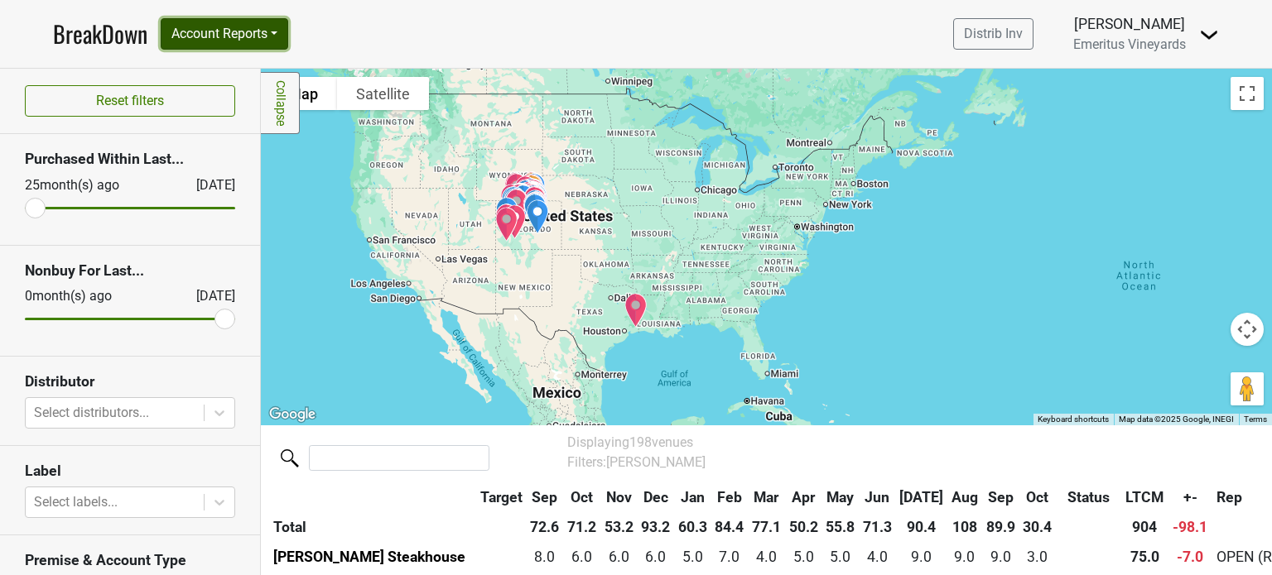
click at [211, 37] on button "Account Reports" at bounding box center [225, 33] width 128 height 31
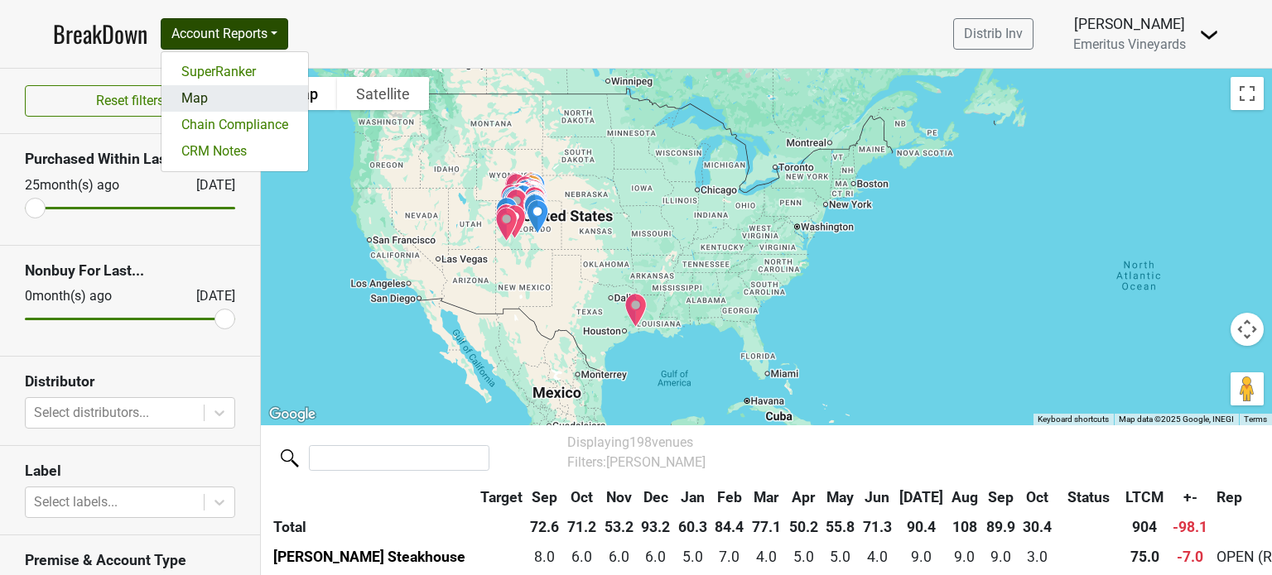
click at [222, 97] on link "Map" at bounding box center [234, 98] width 147 height 26
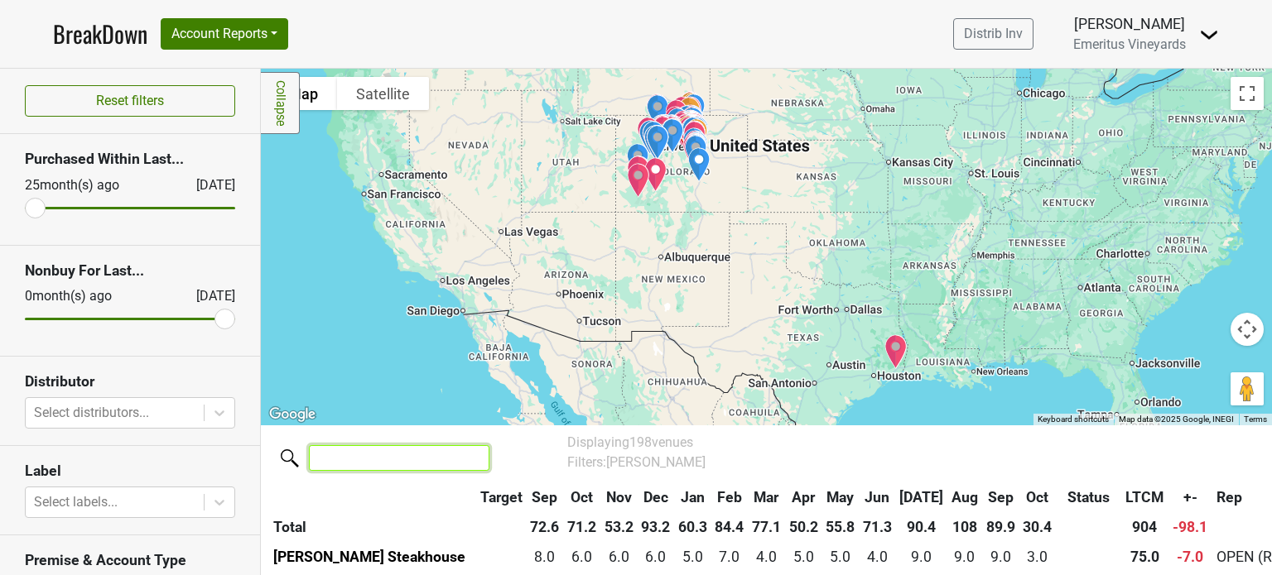
click at [399, 450] on input "search" at bounding box center [399, 458] width 181 height 26
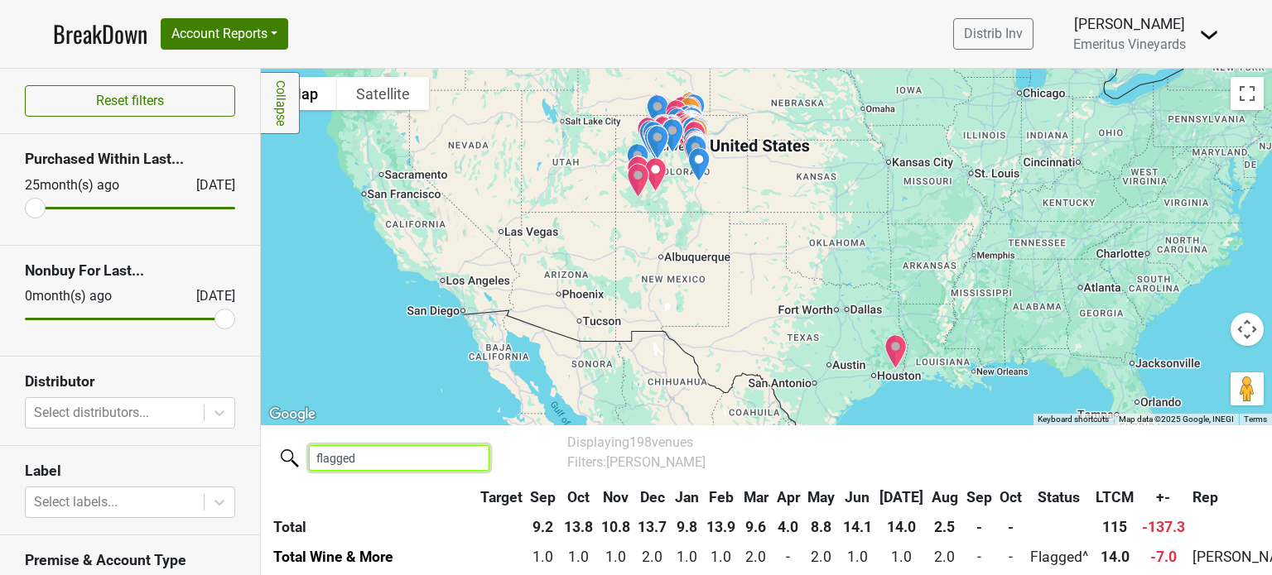
click at [413, 458] on input "flagged" at bounding box center [399, 458] width 181 height 26
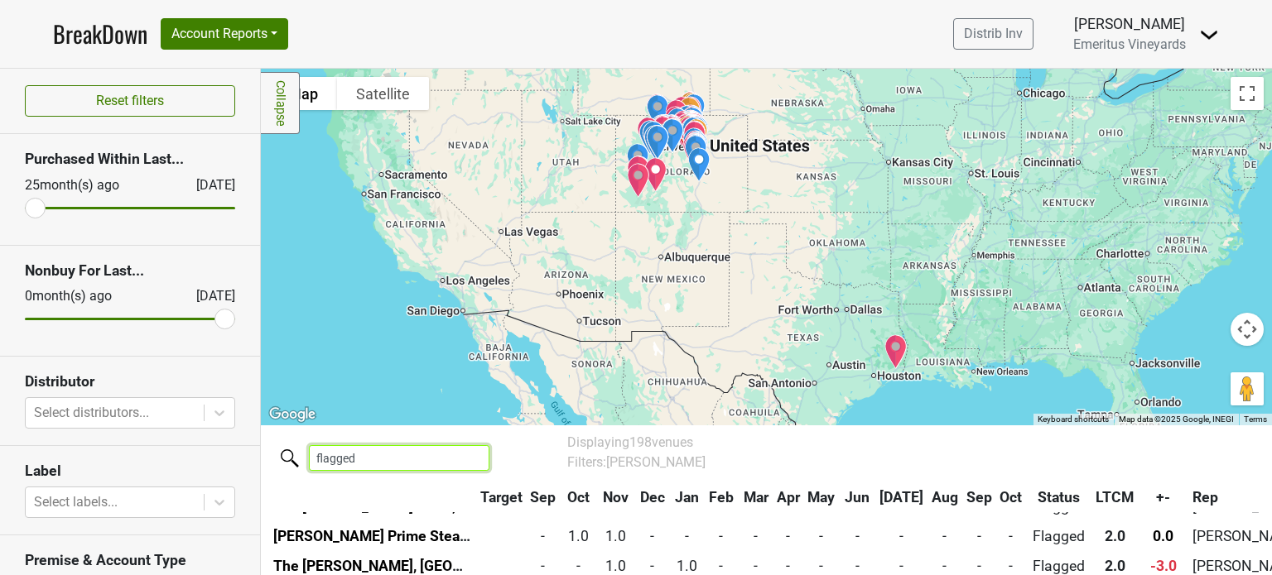
scroll to position [497, 0]
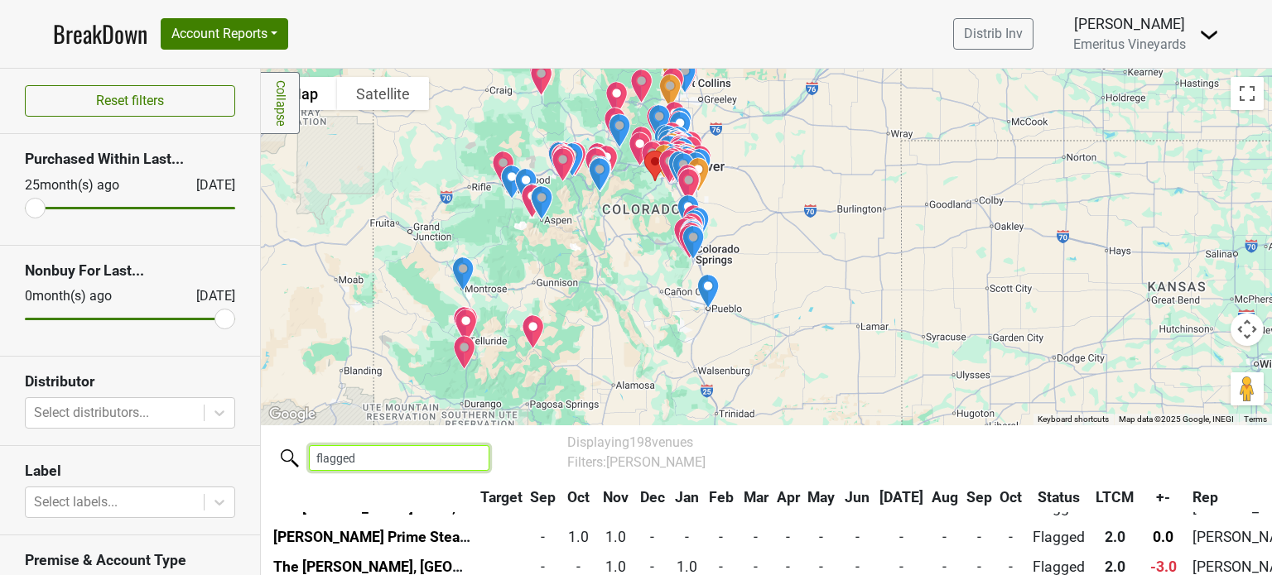
drag, startPoint x: 358, startPoint y: 458, endPoint x: 288, endPoint y: 452, distance: 69.8
click at [288, 452] on label "flagged" at bounding box center [366, 456] width 181 height 29
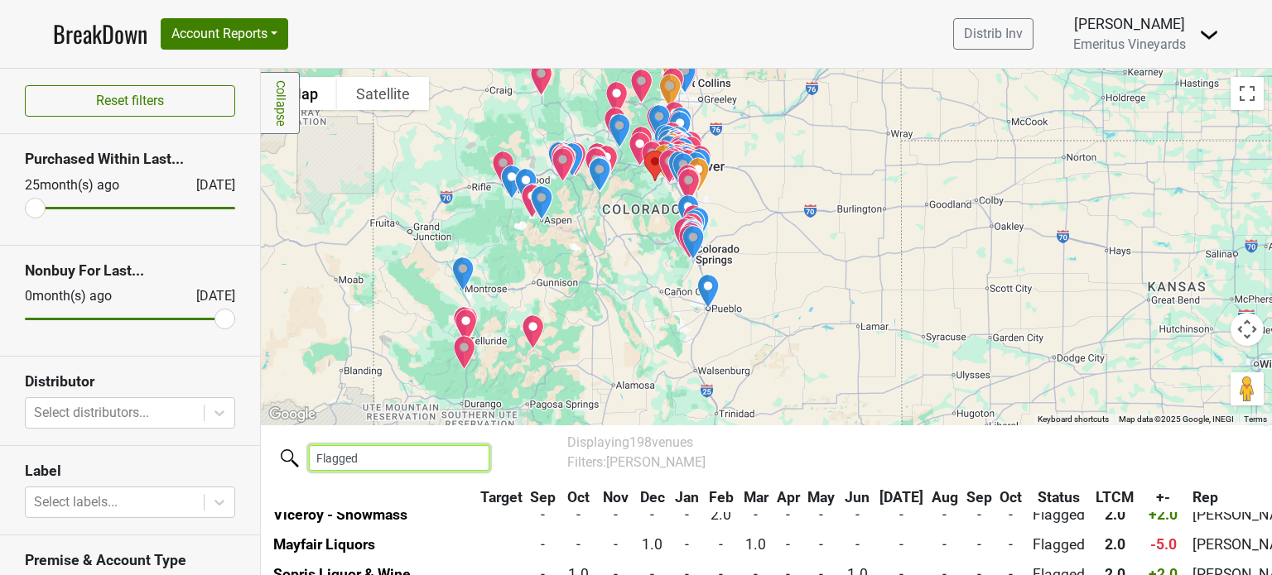
scroll to position [580, 0]
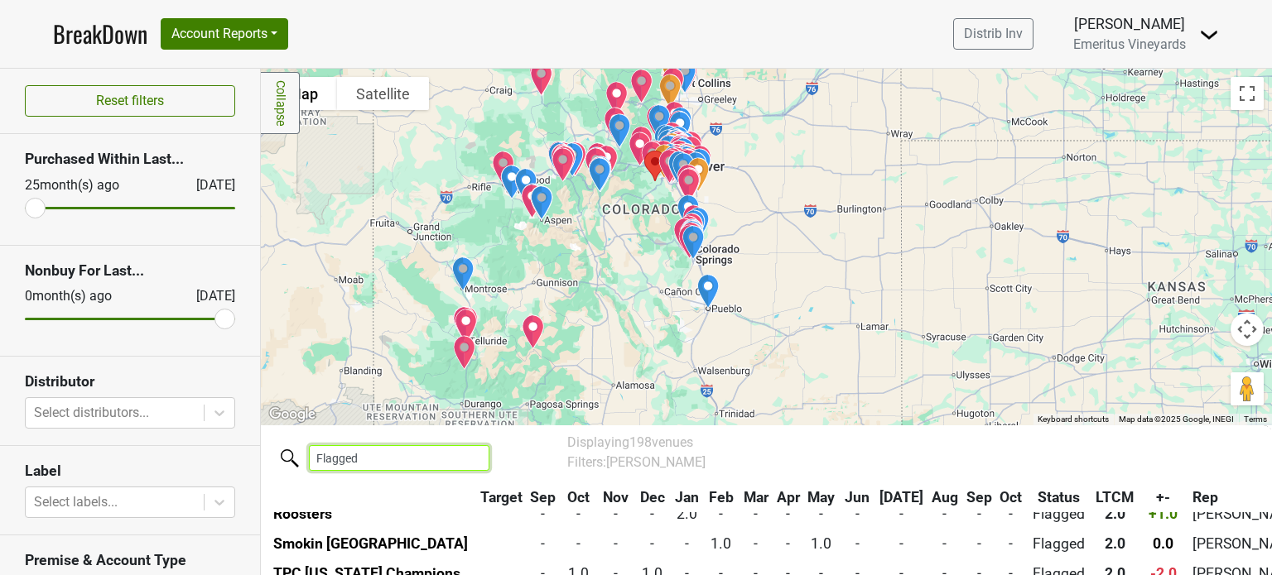
type input "Flagged"
click at [229, 17] on div "BreakDown Account Reports SuperRanker Map Chain Compliance CRM Notes" at bounding box center [170, 34] width 235 height 35
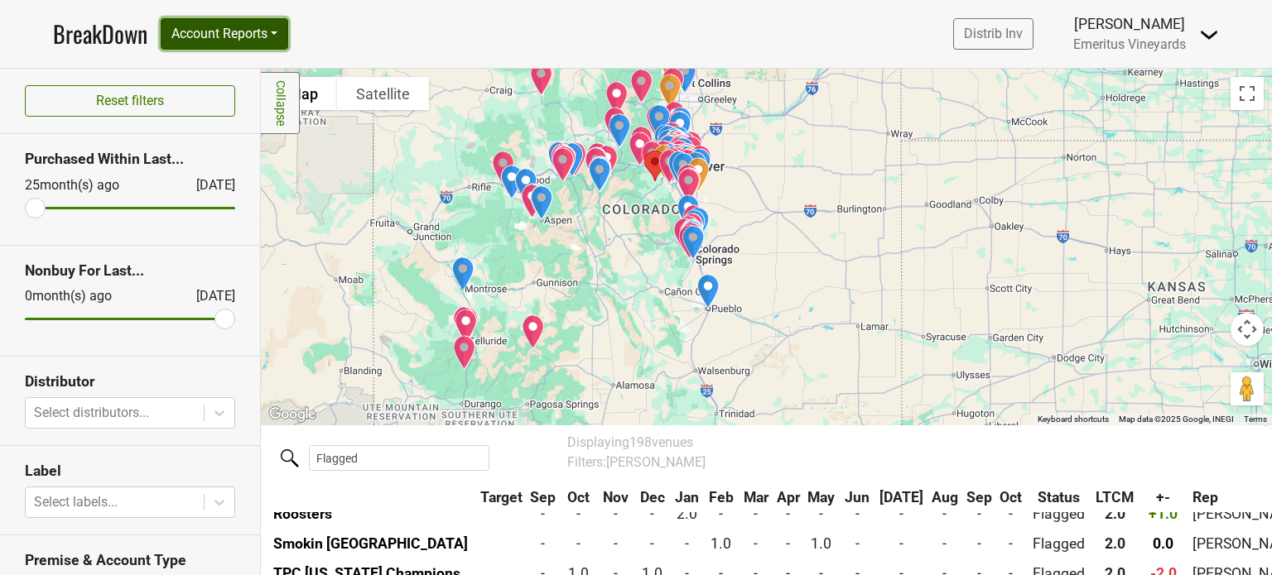
click at [219, 26] on button "Account Reports" at bounding box center [225, 33] width 128 height 31
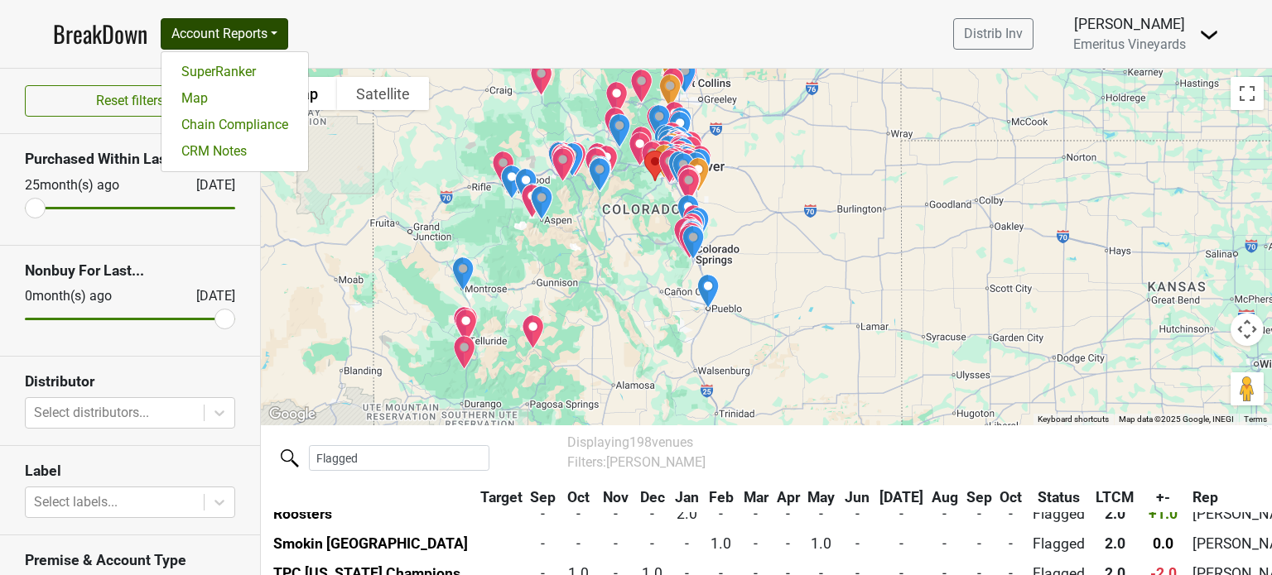
click at [522, 330] on img "Kip's Grill" at bounding box center [533, 332] width 36 height 48
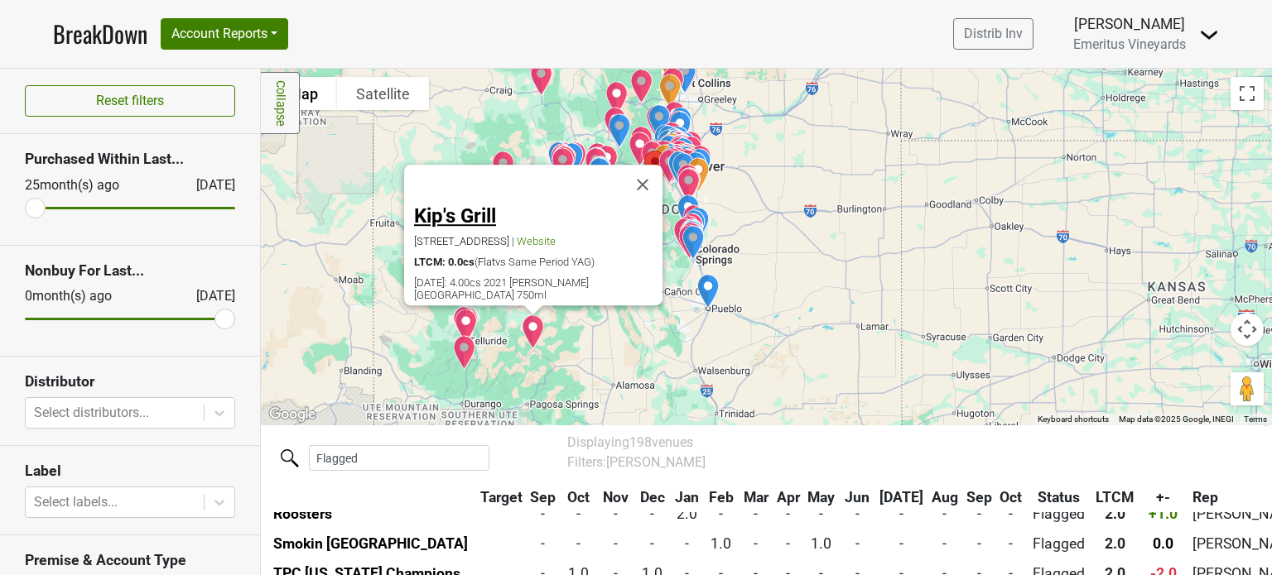
click at [443, 219] on link "Kip's Grill" at bounding box center [455, 216] width 82 height 23
click at [686, 238] on img "B & B Wine & Spirits" at bounding box center [693, 243] width 36 height 48
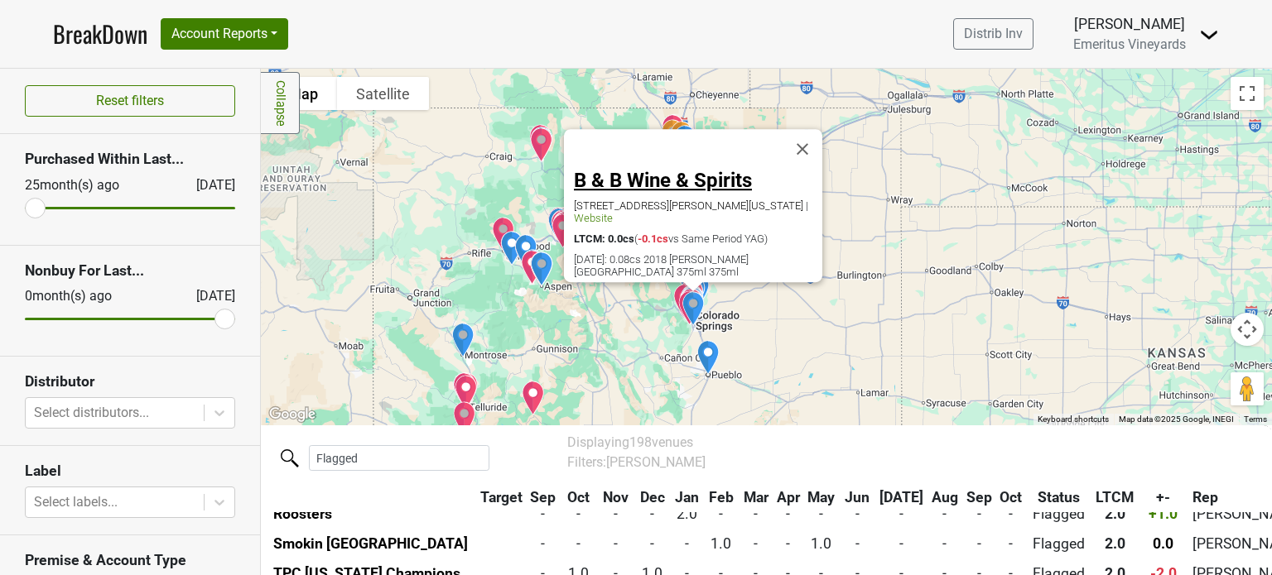
click at [619, 171] on link "B & B Wine & Spirits" at bounding box center [663, 180] width 178 height 23
click at [268, 32] on button "Account Reports" at bounding box center [225, 33] width 128 height 31
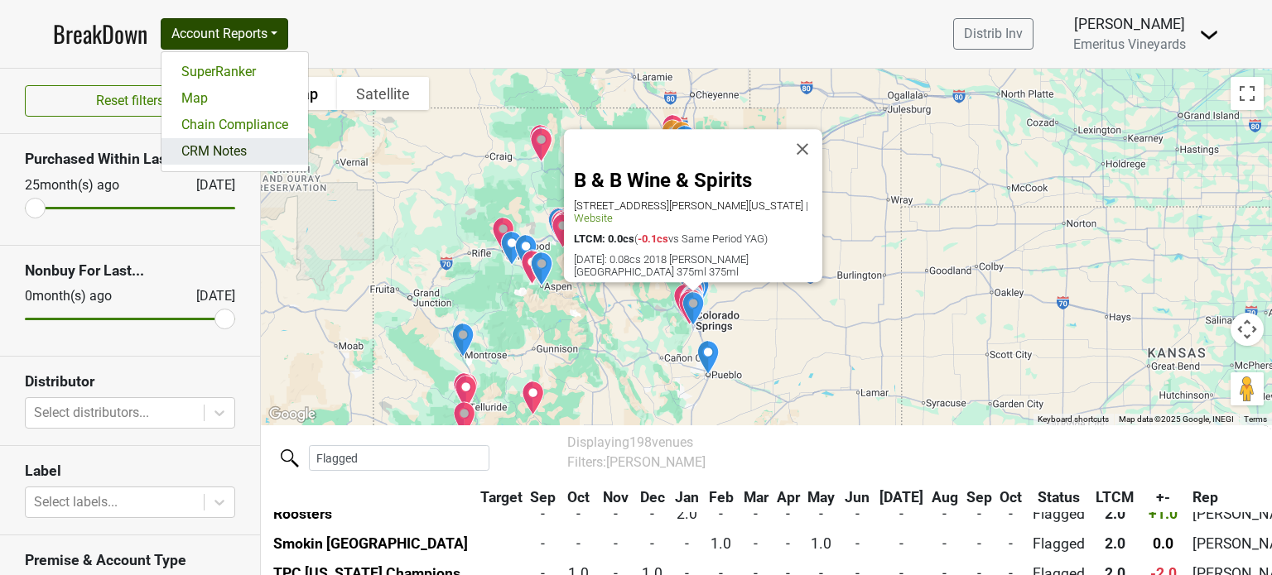
click at [253, 148] on link "CRM Notes" at bounding box center [234, 151] width 147 height 26
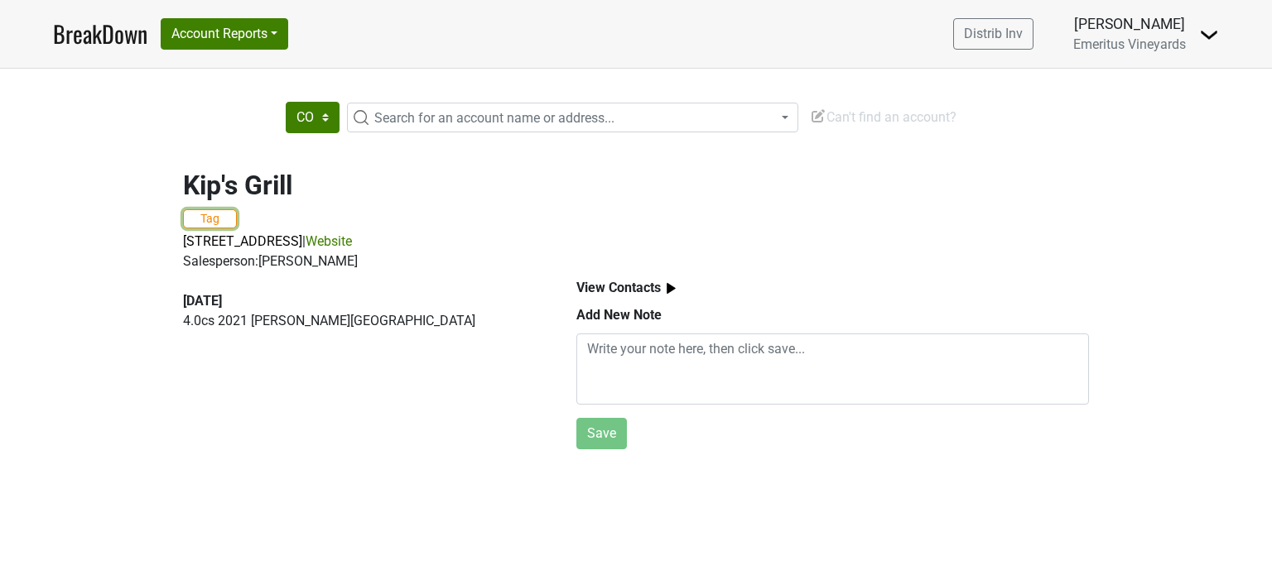
click at [214, 220] on button "Tag" at bounding box center [210, 218] width 54 height 19
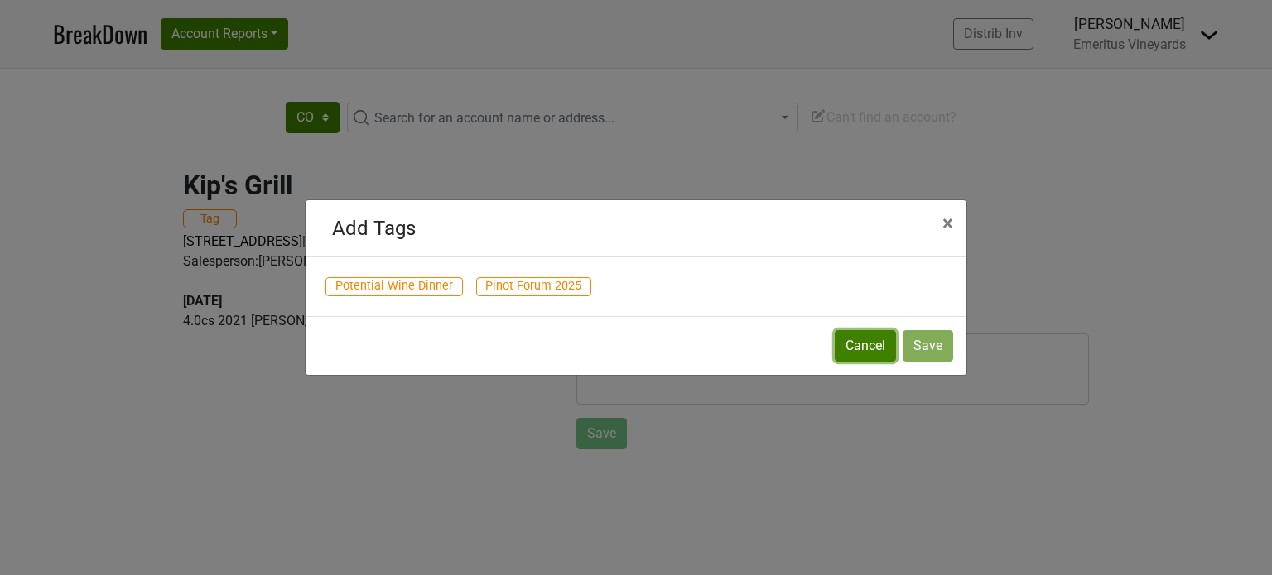
click at [880, 347] on button "Cancel" at bounding box center [865, 345] width 61 height 31
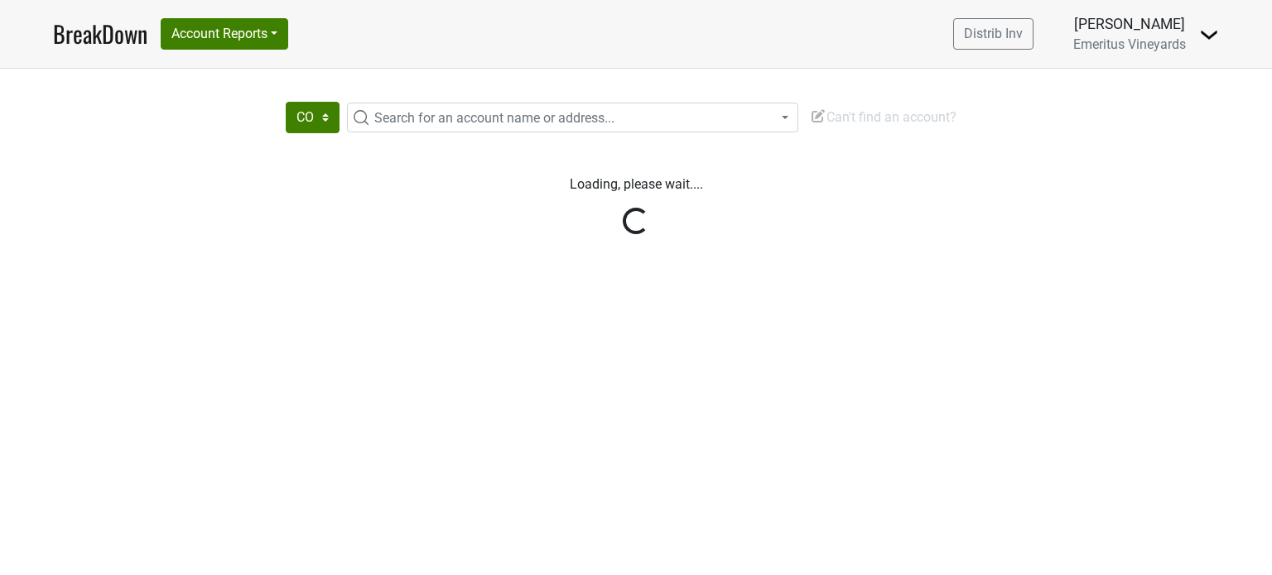
select select "CO"
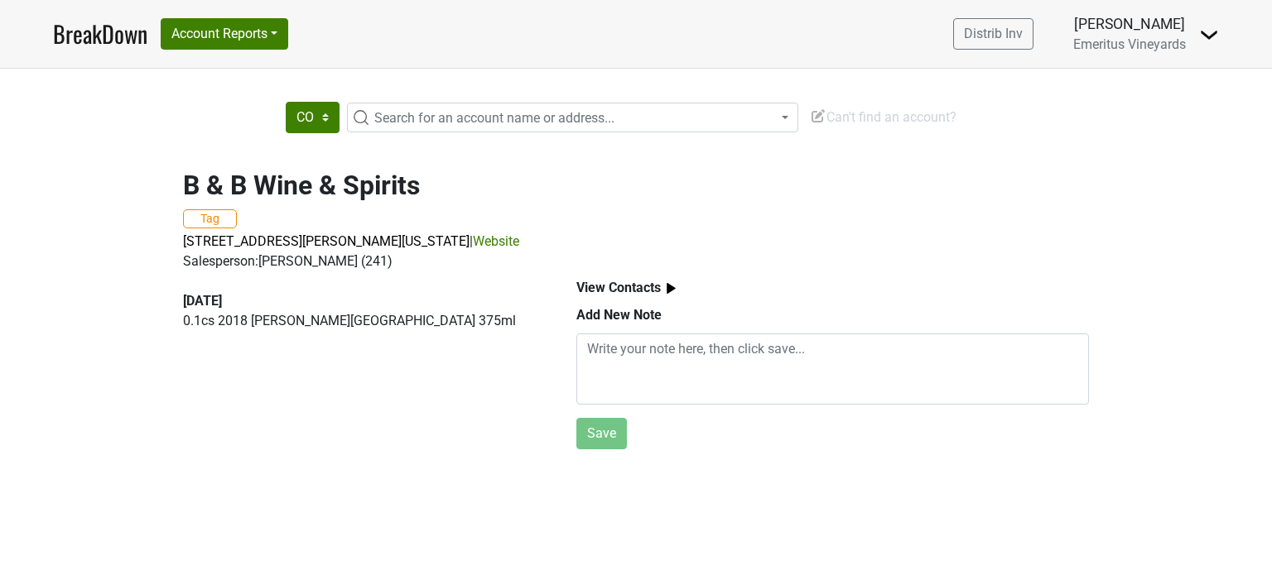
click at [668, 291] on img at bounding box center [671, 288] width 21 height 21
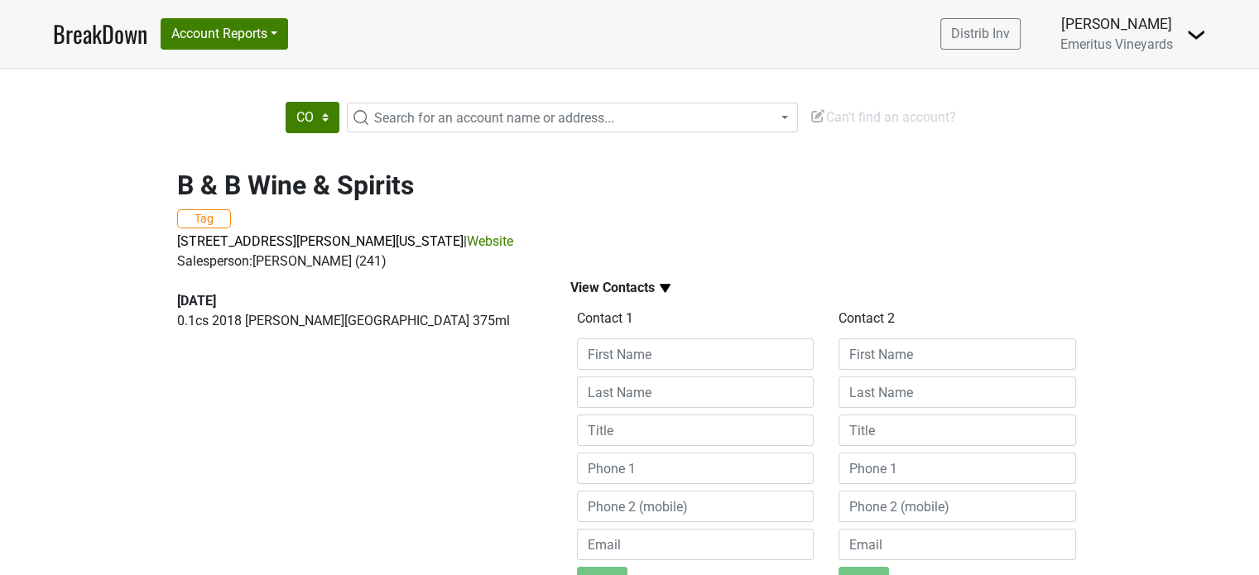
click at [459, 403] on div "[DATE] 0.1 cs 2018 [PERSON_NAME][GEOGRAPHIC_DATA] 375ml" at bounding box center [354, 517] width 393 height 491
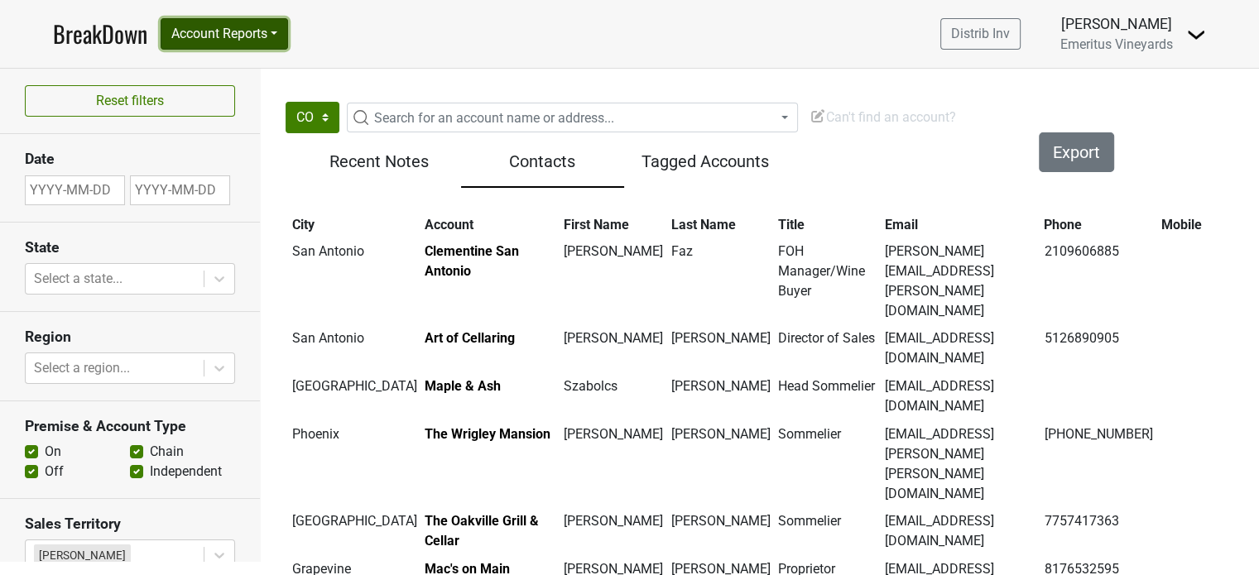
click at [224, 36] on button "Account Reports" at bounding box center [225, 33] width 128 height 31
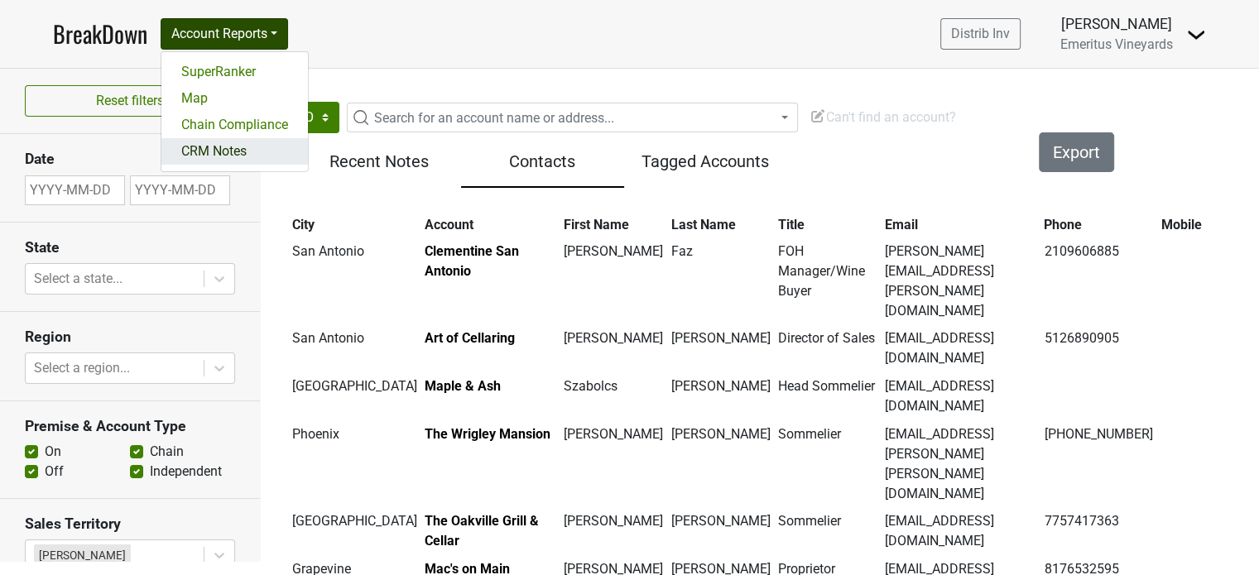
click at [243, 145] on link "CRM Notes" at bounding box center [234, 151] width 147 height 26
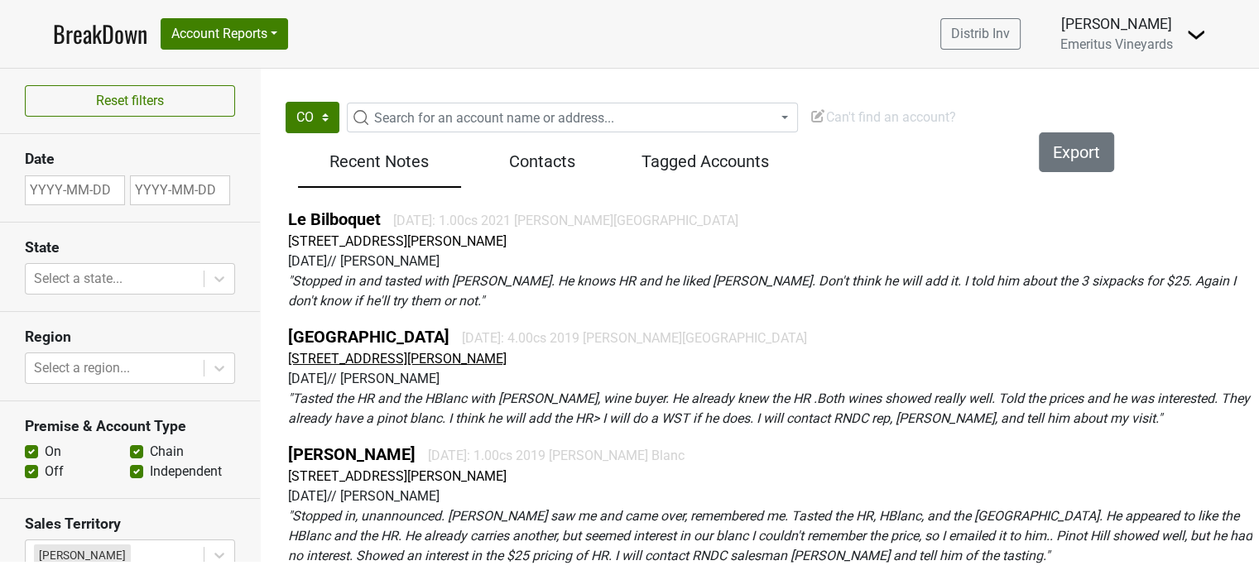
scroll to position [17, 0]
click at [332, 445] on link "[PERSON_NAME]" at bounding box center [352, 455] width 128 height 20
click at [335, 327] on link "[GEOGRAPHIC_DATA]" at bounding box center [368, 337] width 161 height 20
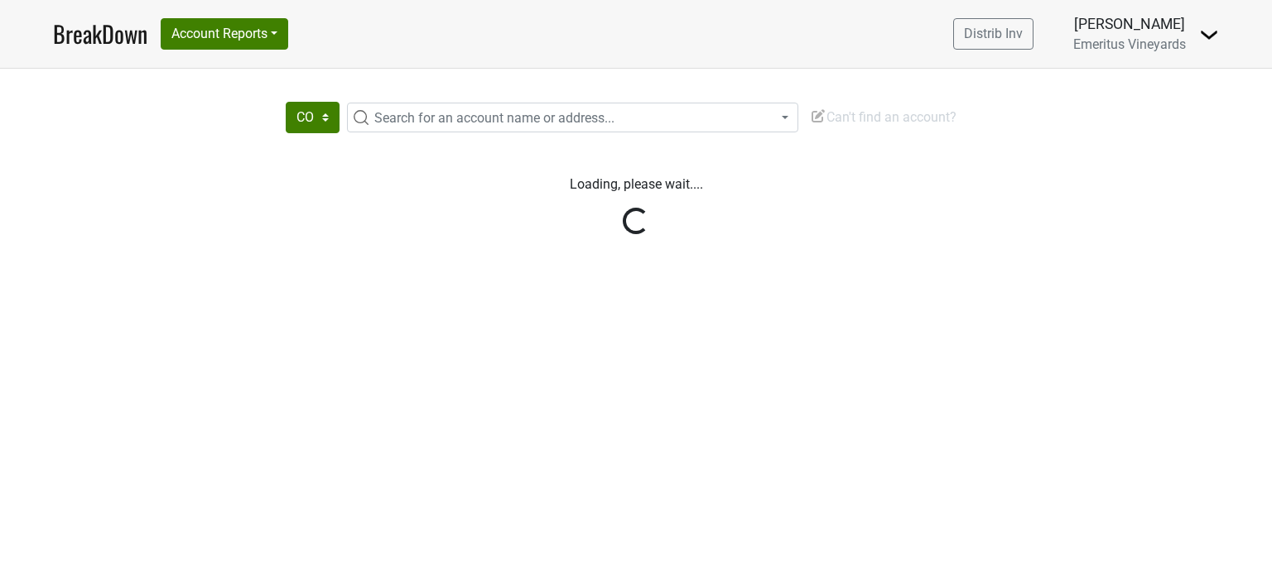
select select "CO"
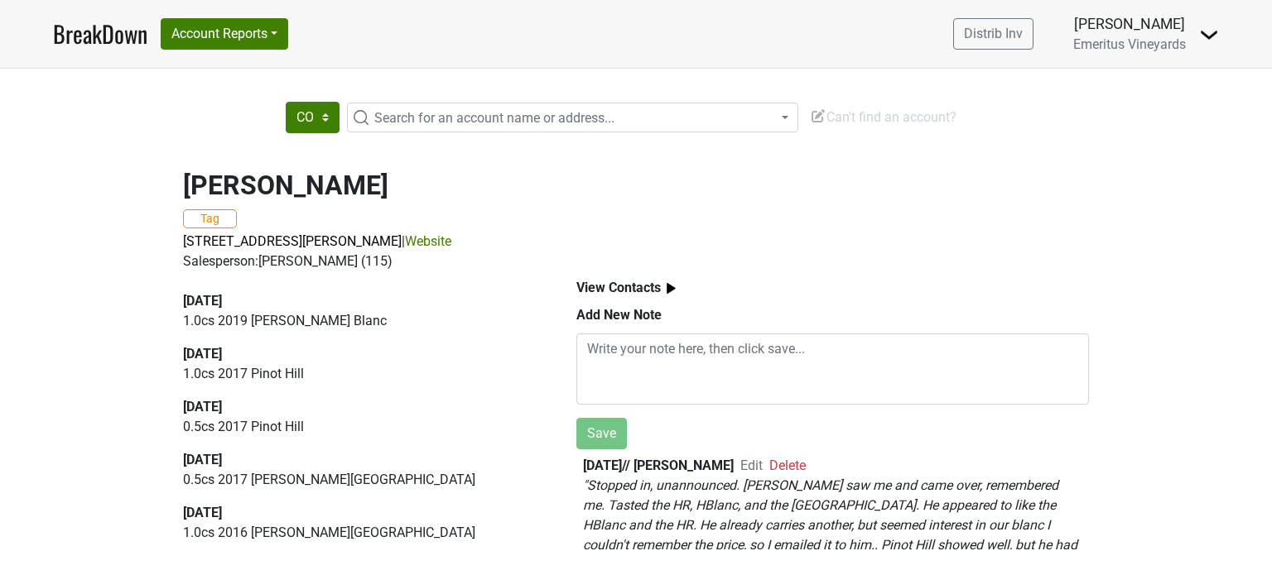
click at [668, 290] on img at bounding box center [671, 288] width 21 height 21
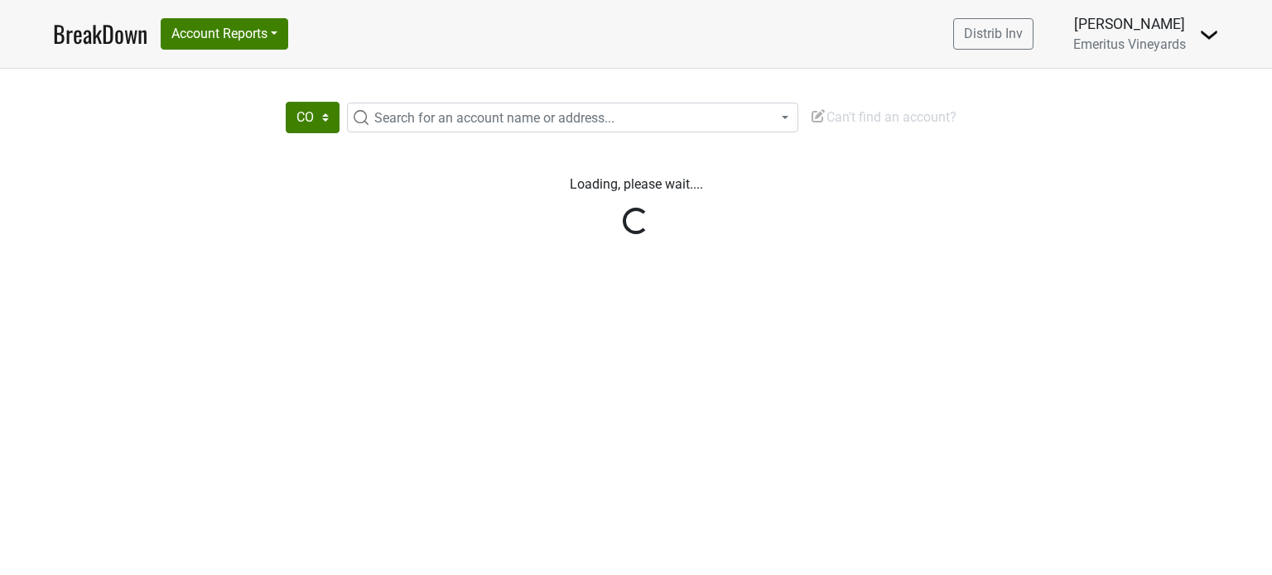
select select "CO"
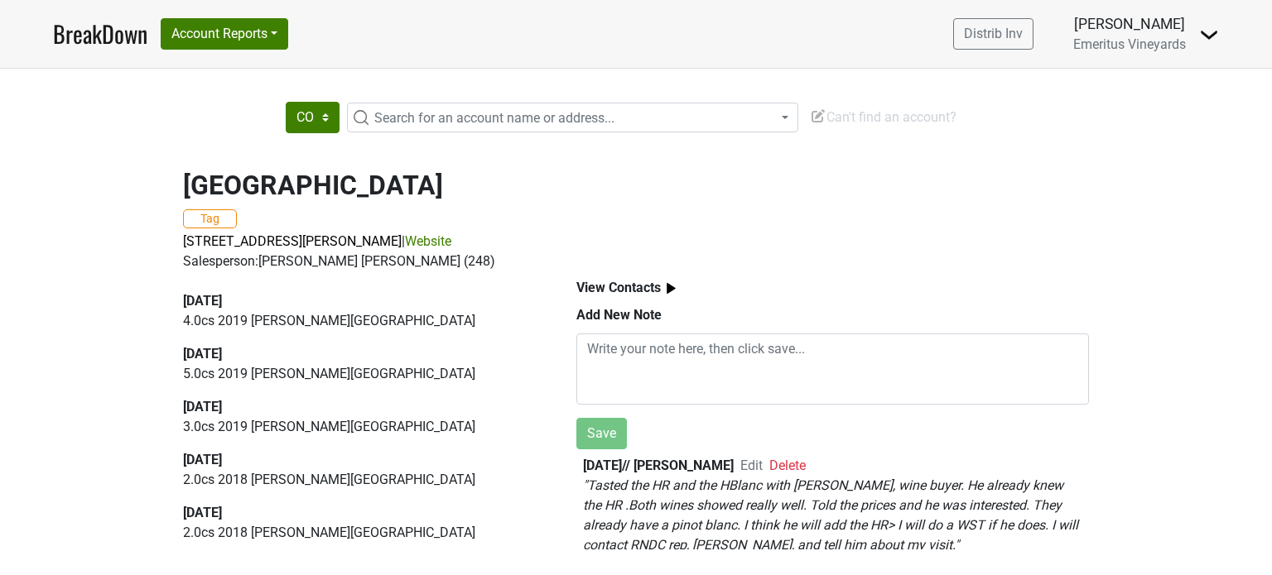
click at [381, 115] on span "Search for an account name or address..." at bounding box center [494, 118] width 240 height 16
type input "shanahan"
select select "123464798"
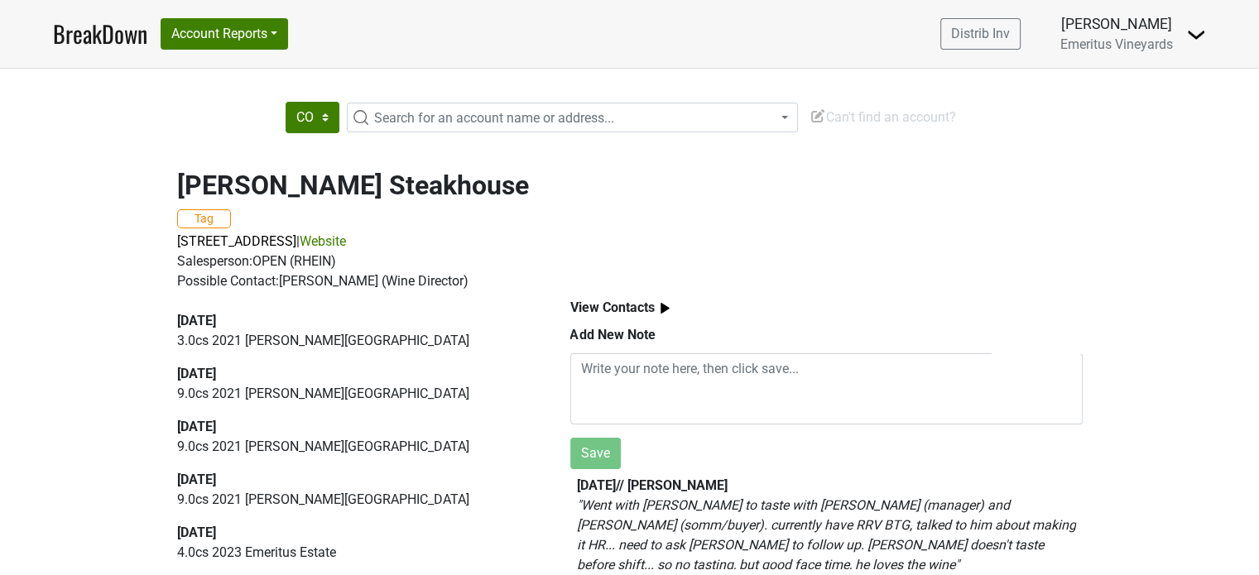
click at [613, 309] on b "View Contacts" at bounding box center [612, 308] width 84 height 16
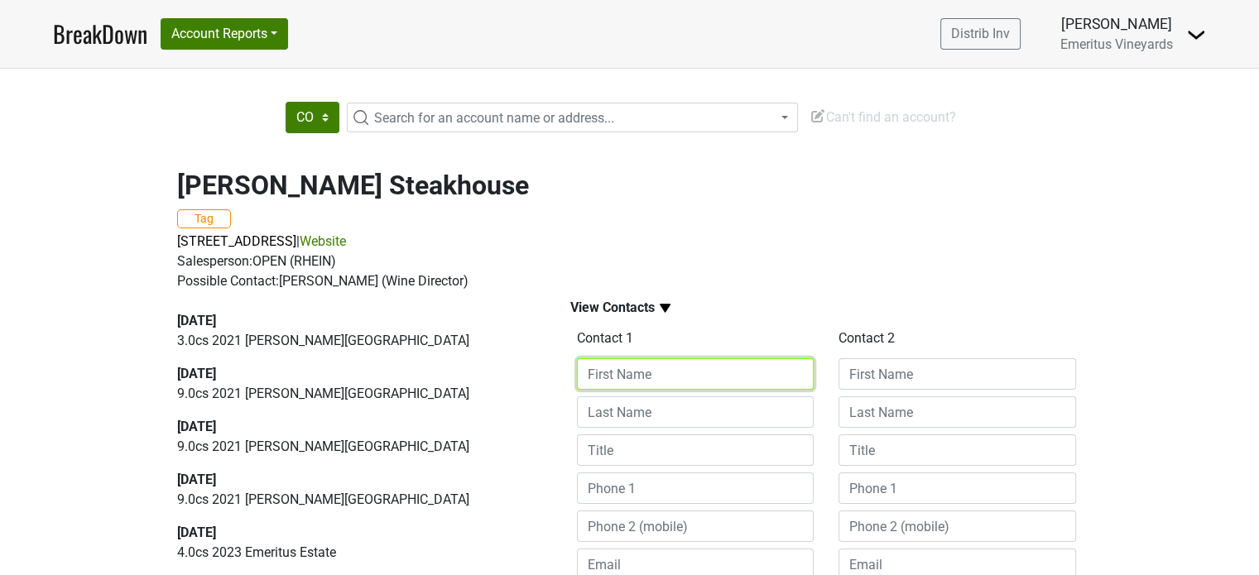
click at [637, 377] on input at bounding box center [696, 374] width 238 height 31
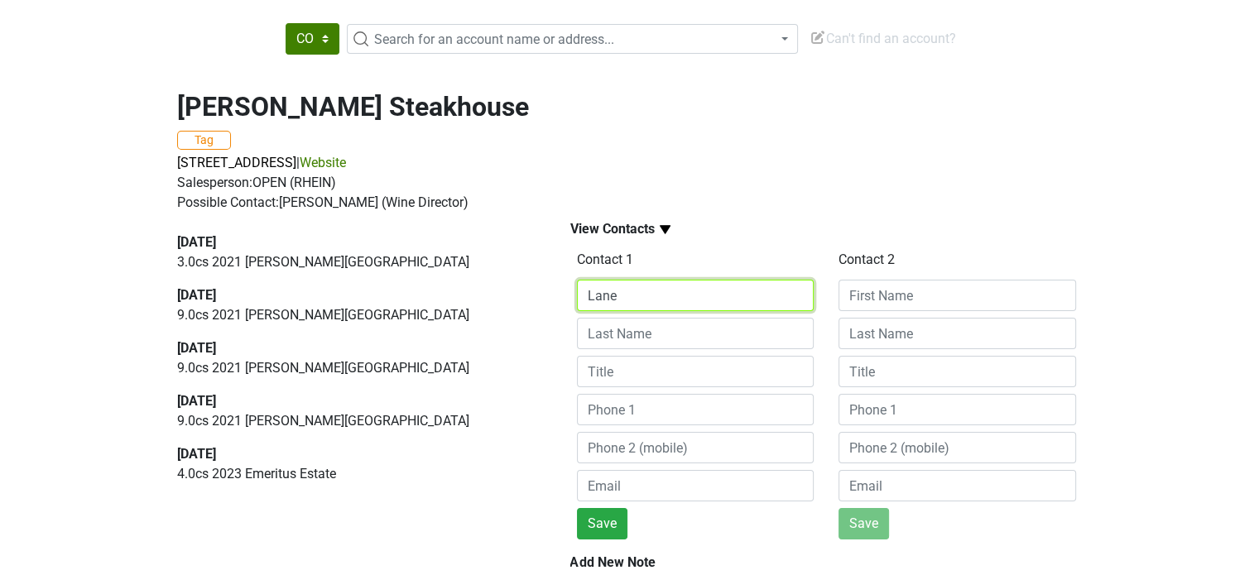
scroll to position [248, 0]
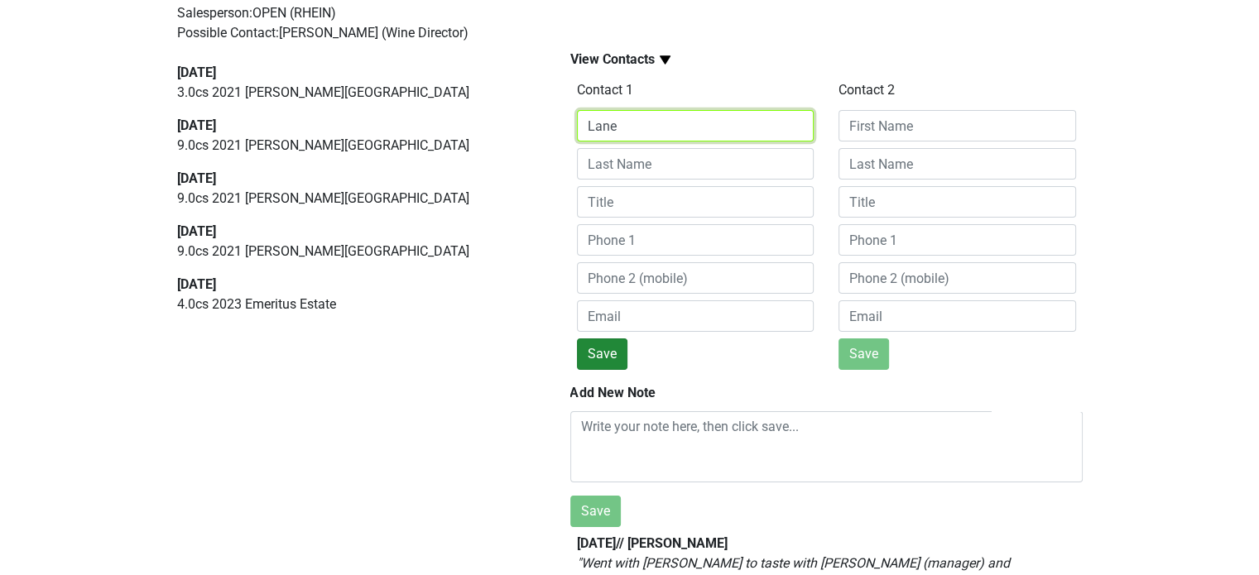
type input "Lane"
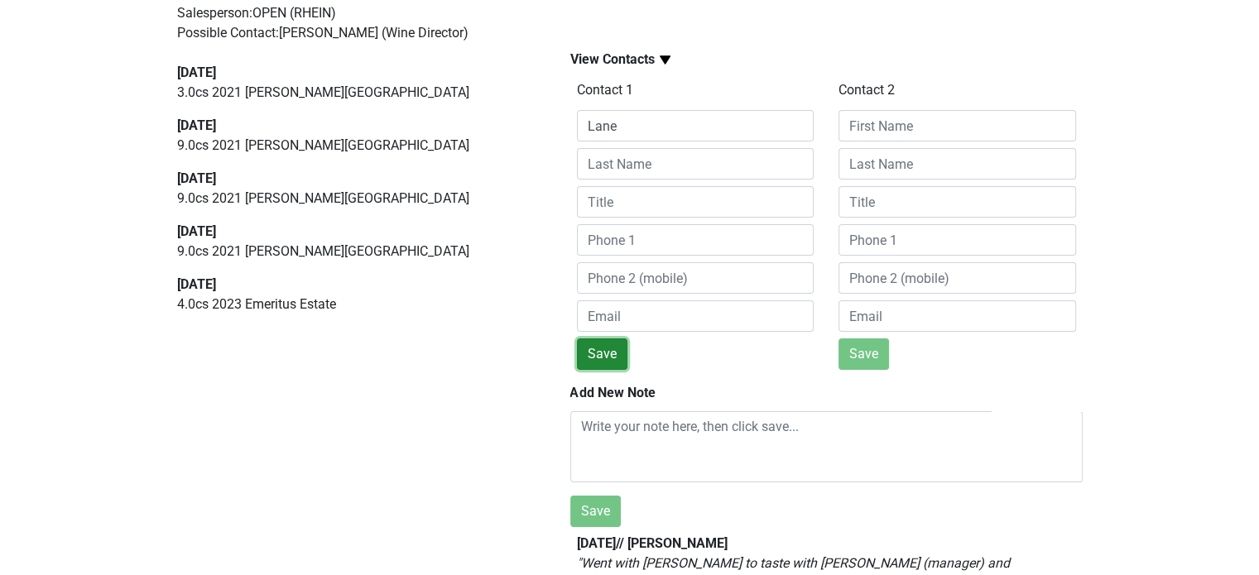
click at [606, 350] on button "Save" at bounding box center [602, 354] width 51 height 31
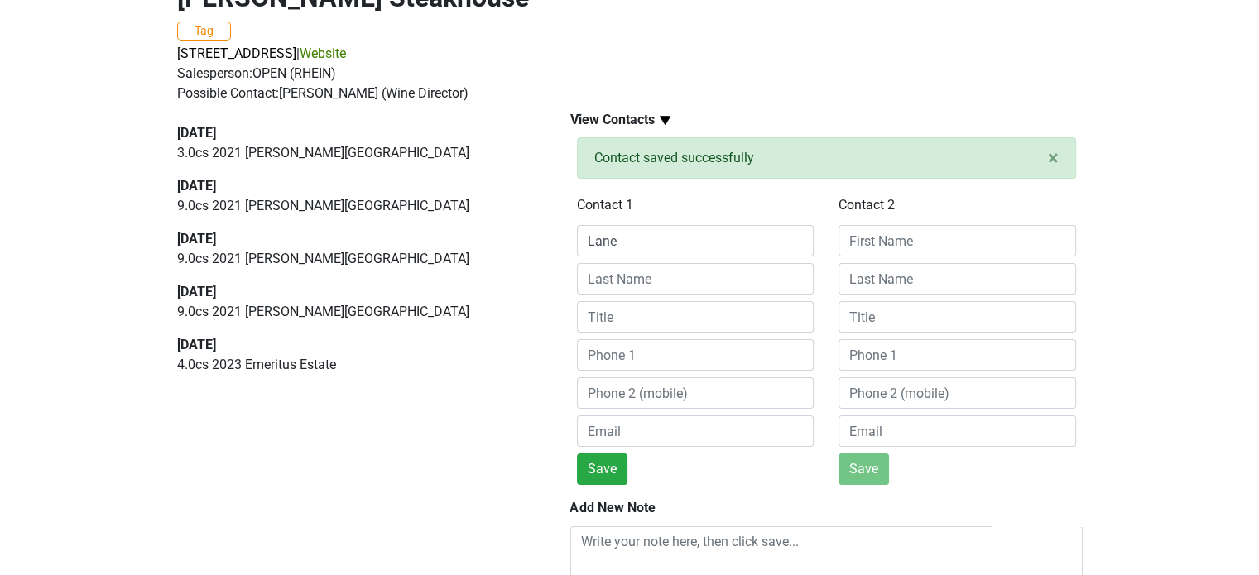
scroll to position [0, 0]
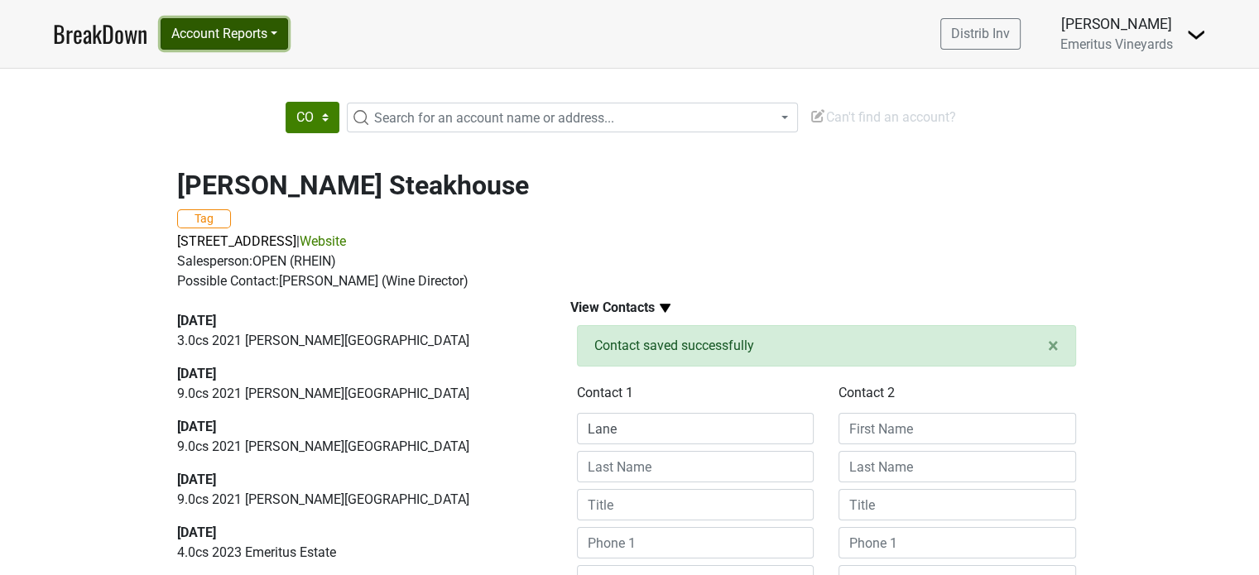
click at [222, 42] on button "Account Reports" at bounding box center [225, 33] width 128 height 31
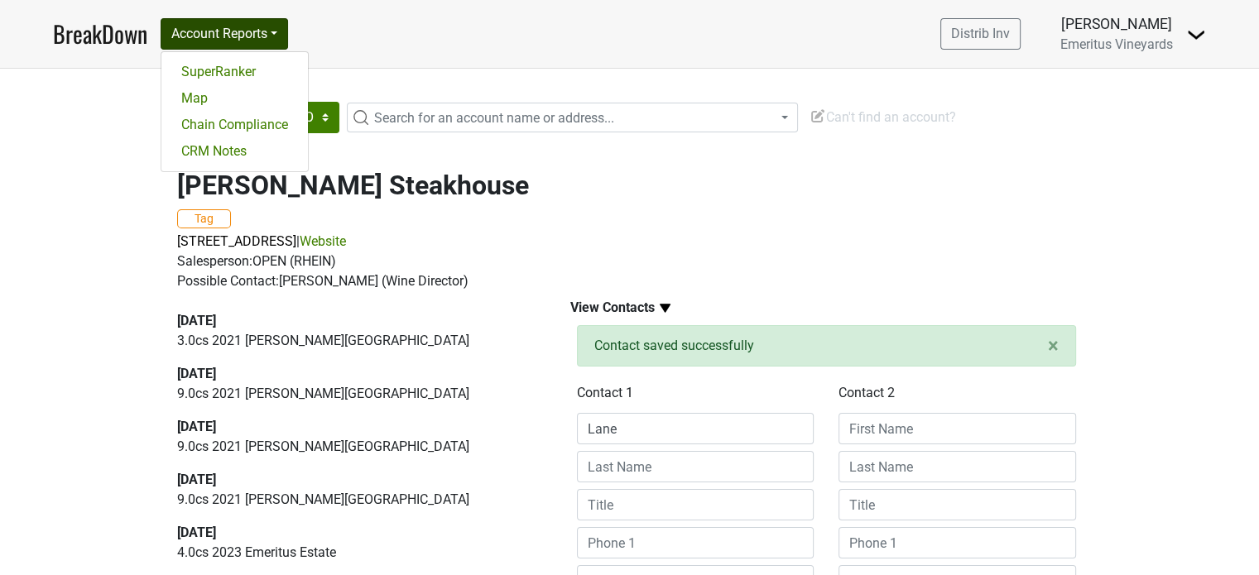
click at [492, 224] on div "[PERSON_NAME] Steakhouse Tag [STREET_ADDRESS] | Website Salesperson: OPEN (RHEI…" at bounding box center [630, 221] width 944 height 142
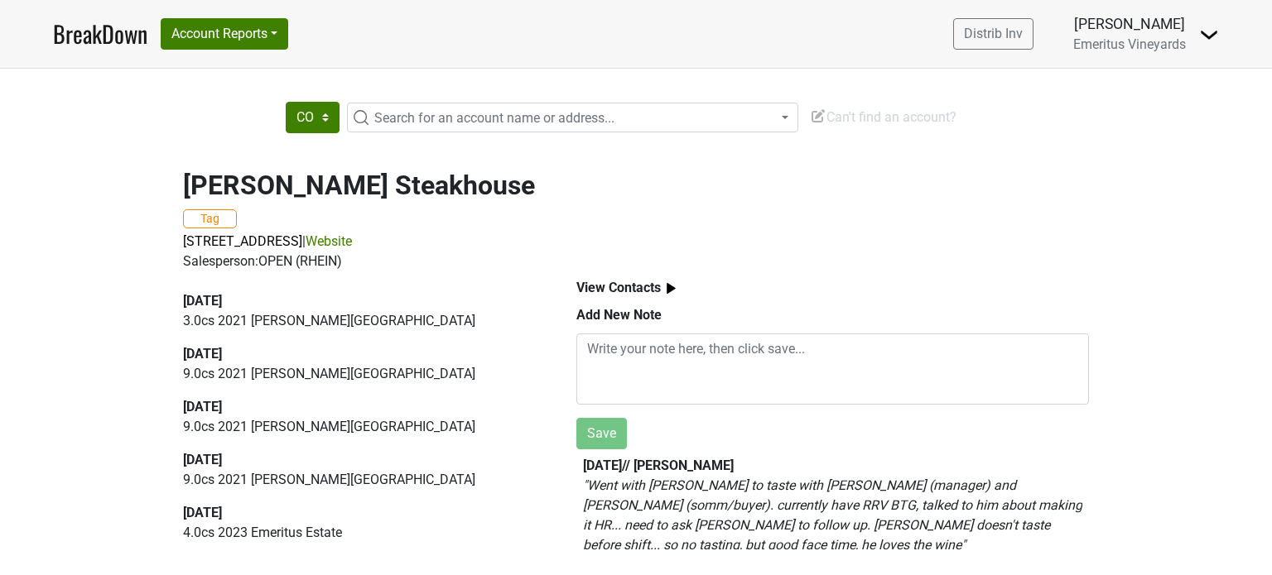
click at [656, 286] on b "View Contacts" at bounding box center [618, 288] width 84 height 16
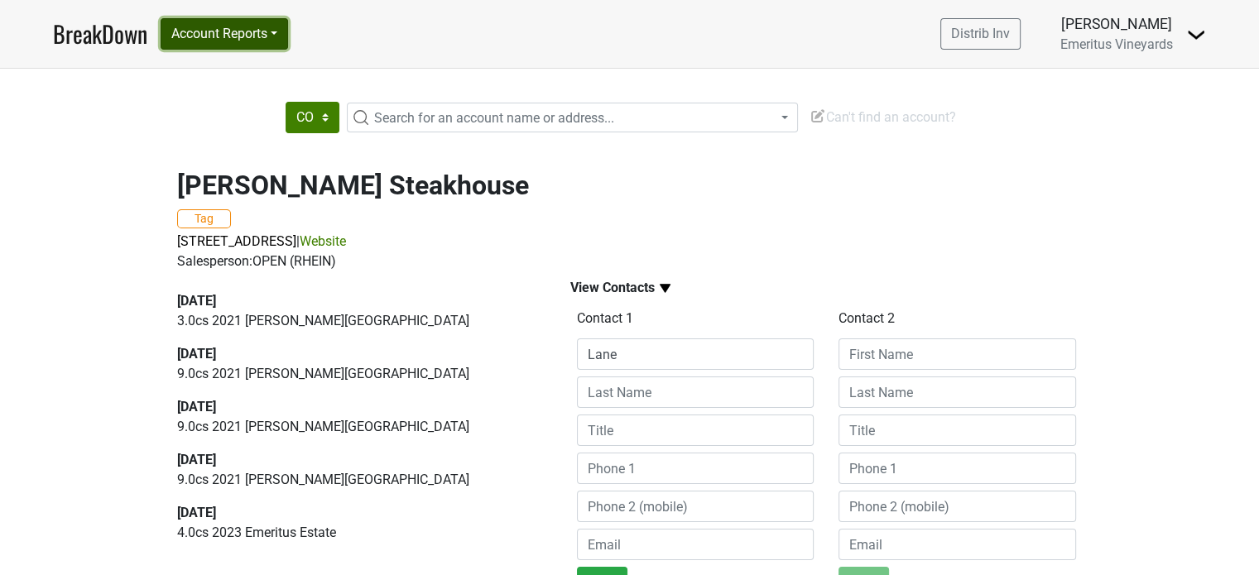
click at [265, 36] on button "Account Reports" at bounding box center [225, 33] width 128 height 31
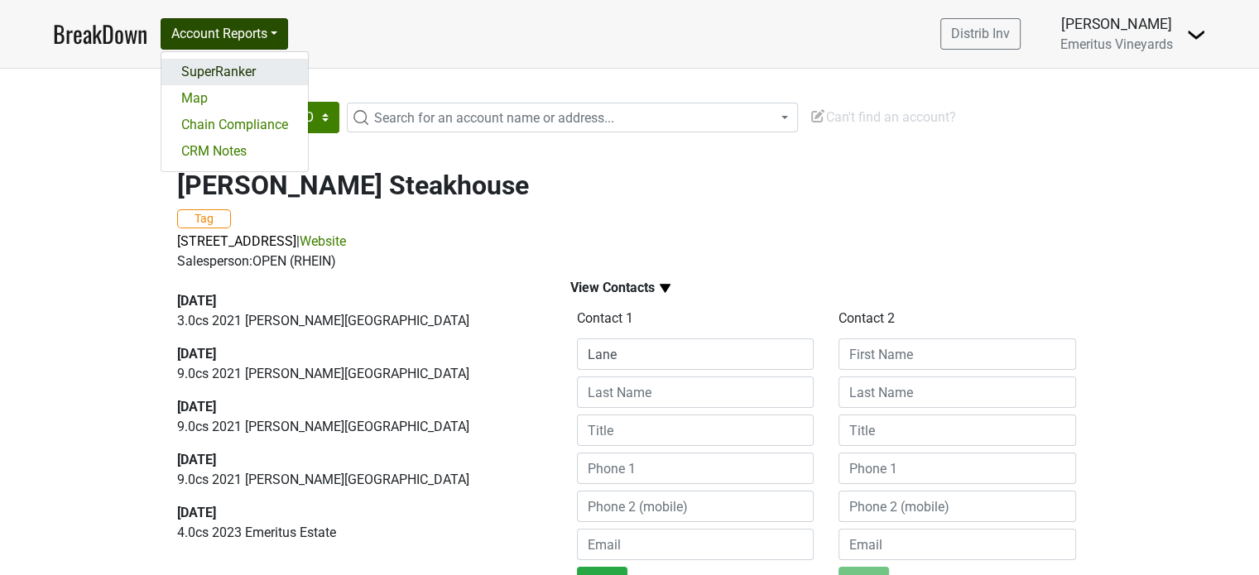
click at [241, 75] on link "SuperRanker" at bounding box center [234, 72] width 147 height 26
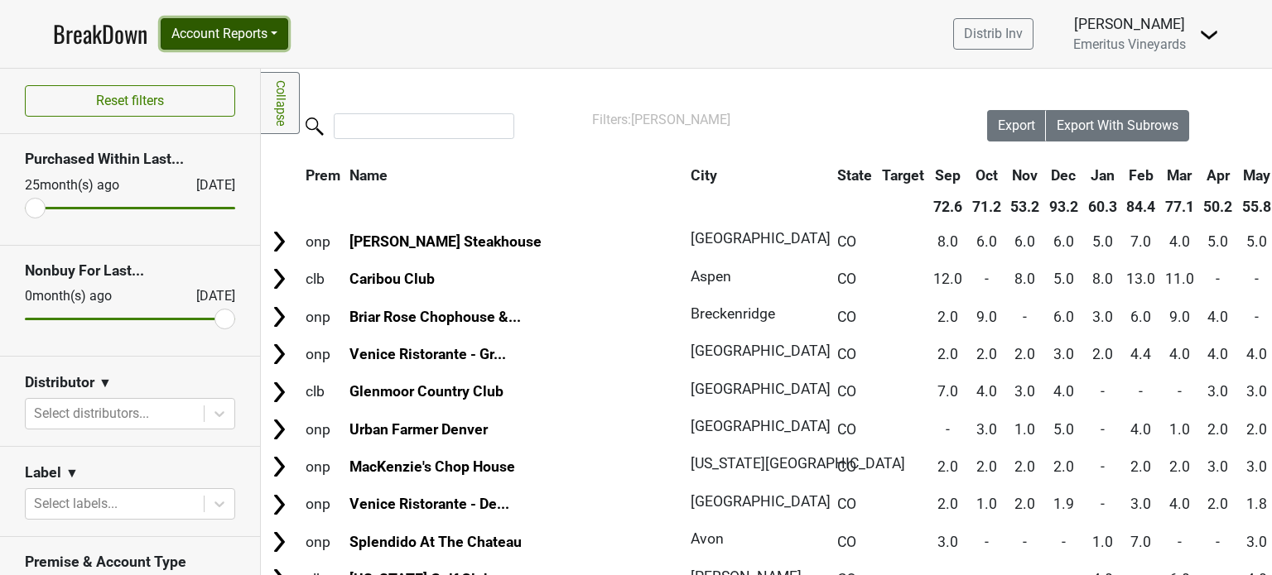
click at [286, 32] on button "Account Reports" at bounding box center [225, 33] width 128 height 31
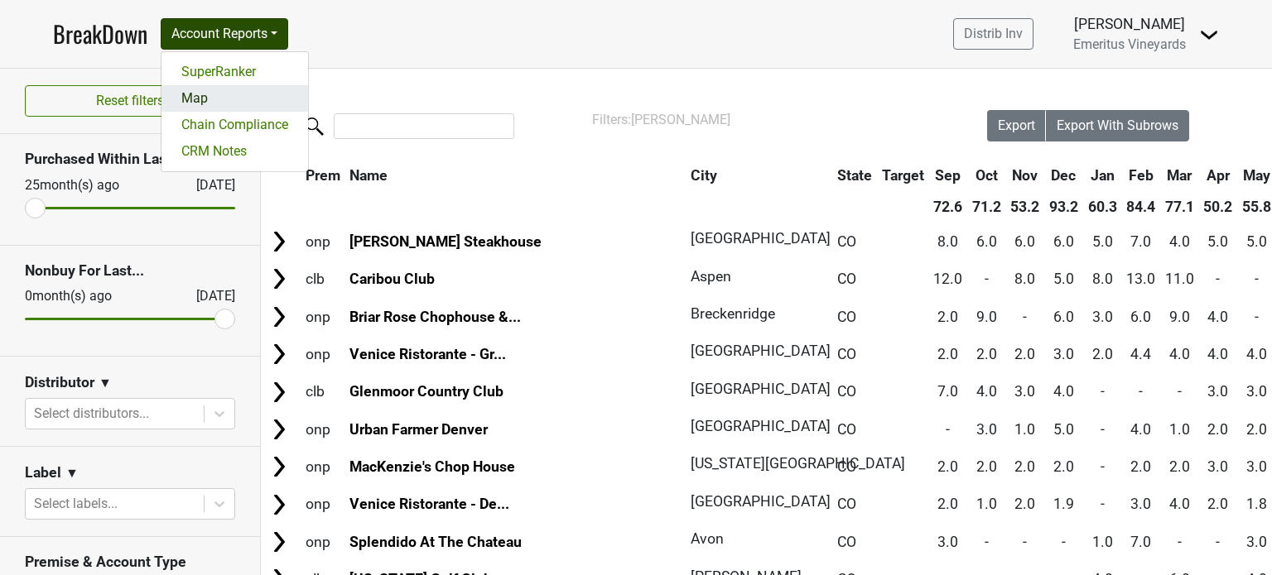
click at [219, 98] on link "Map" at bounding box center [234, 98] width 147 height 26
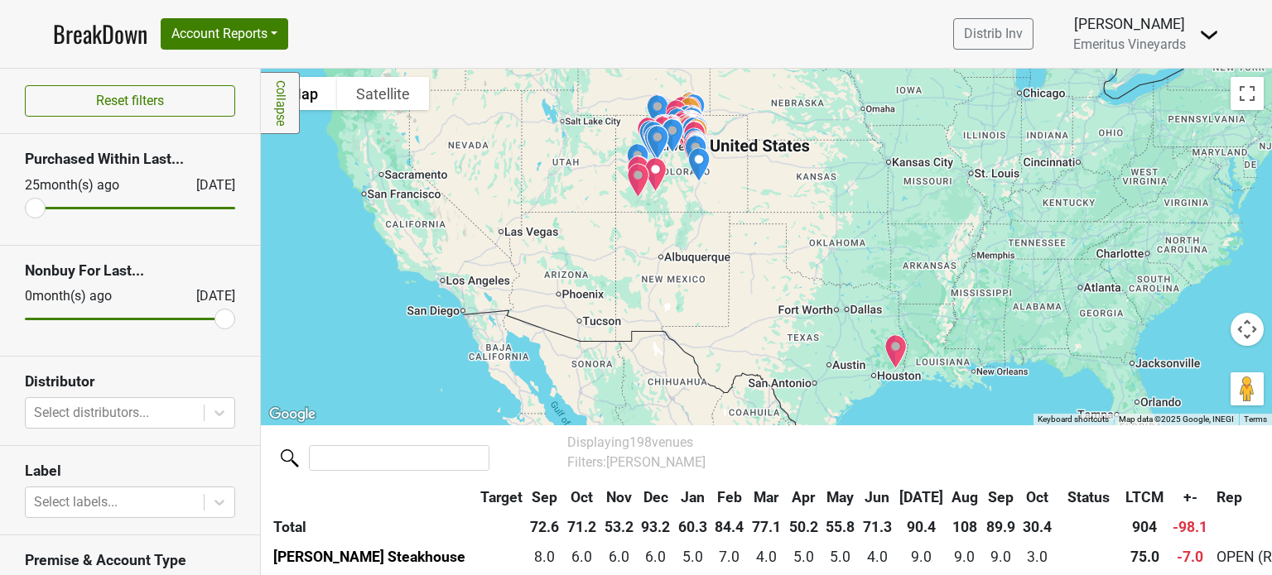
click at [887, 350] on img "Ellie Caulkins Opera House" at bounding box center [896, 352] width 36 height 48
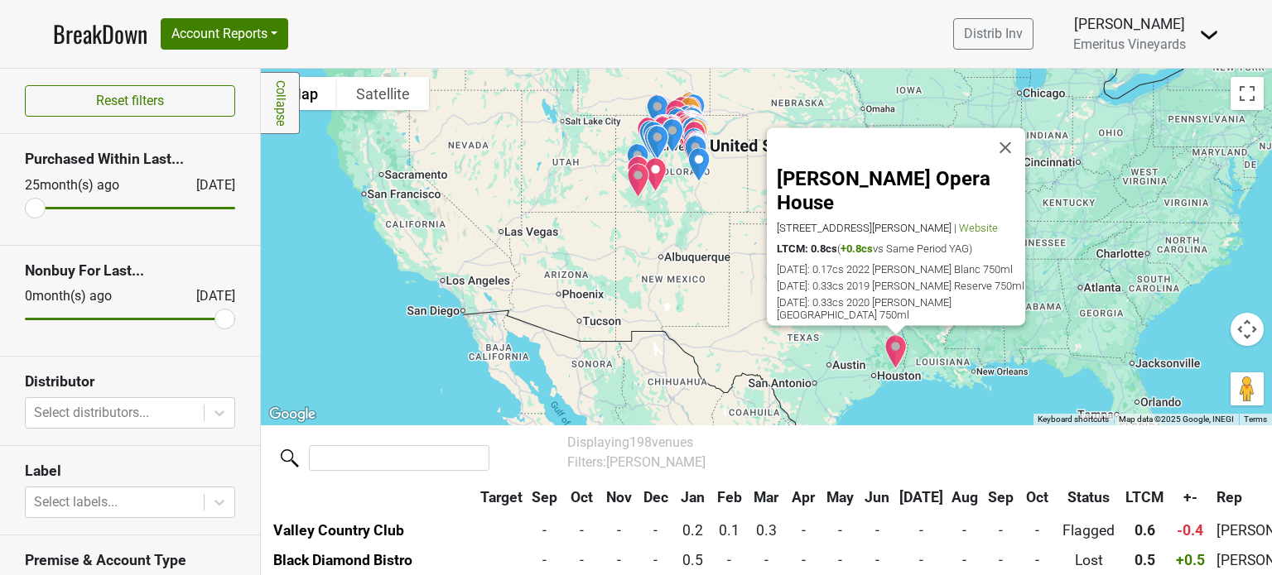
scroll to position [3789, 0]
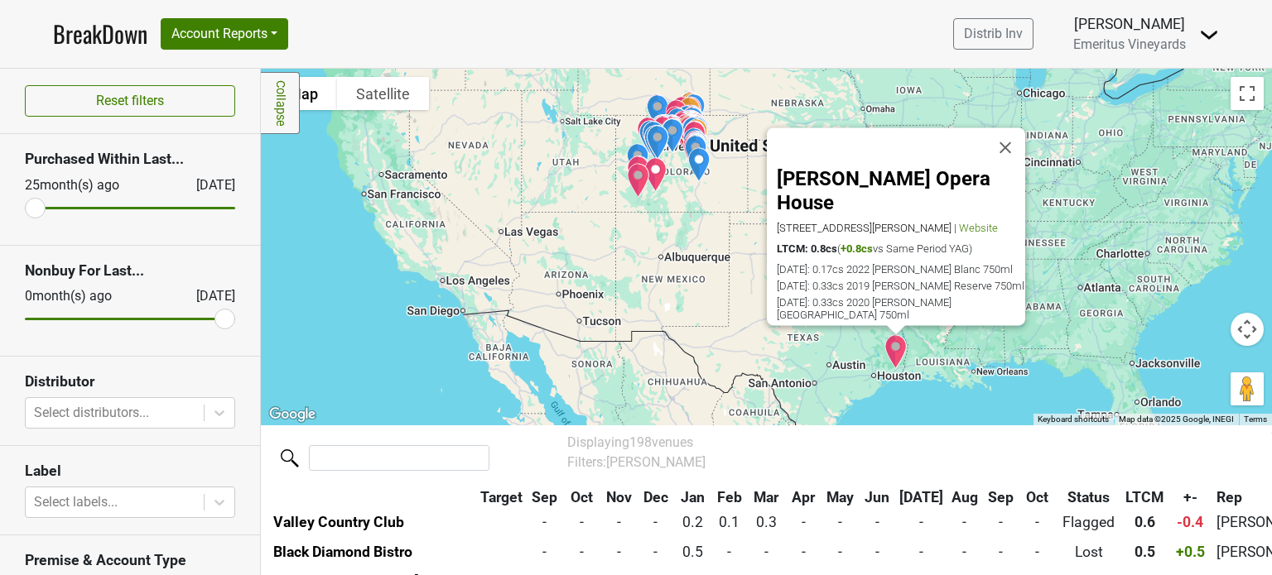
click at [380, 331] on div "Ellie Caulkins Opera House 1385 Curtis Street, Denver, CO 80204 | Website LTCM:…" at bounding box center [766, 247] width 1011 height 357
